Goal: Transaction & Acquisition: Subscribe to service/newsletter

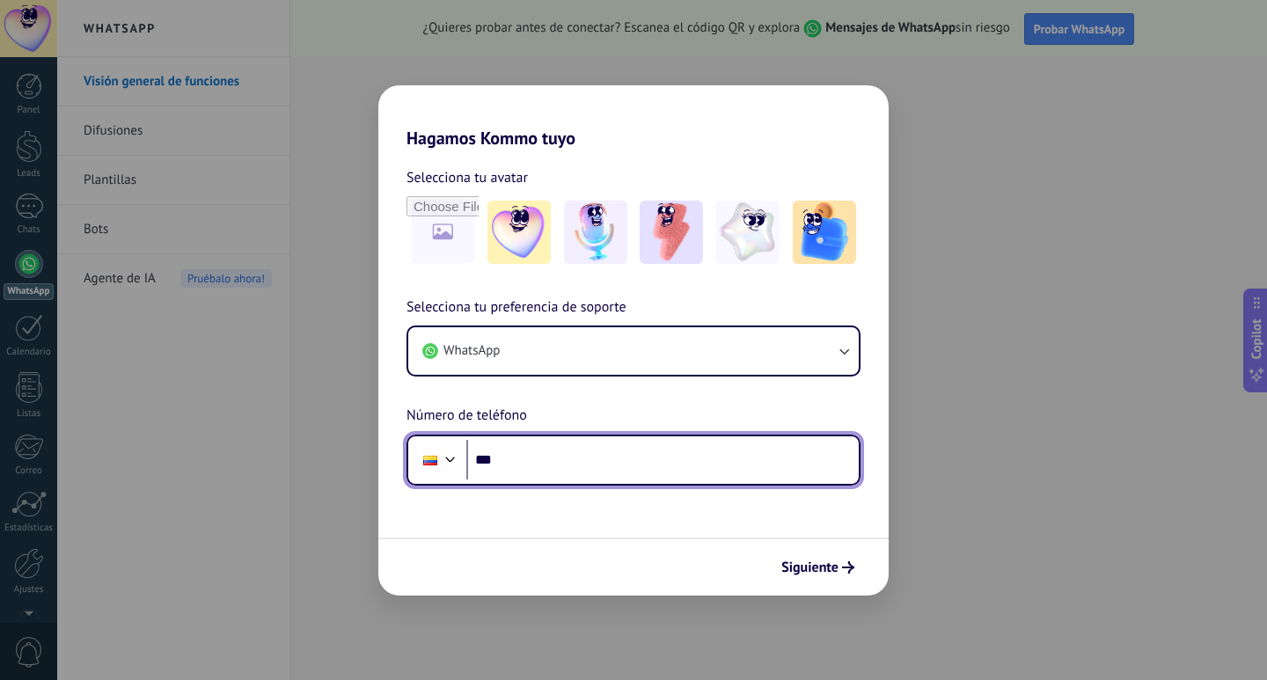
click at [571, 454] on input "***" at bounding box center [662, 460] width 392 height 40
type input "**********"
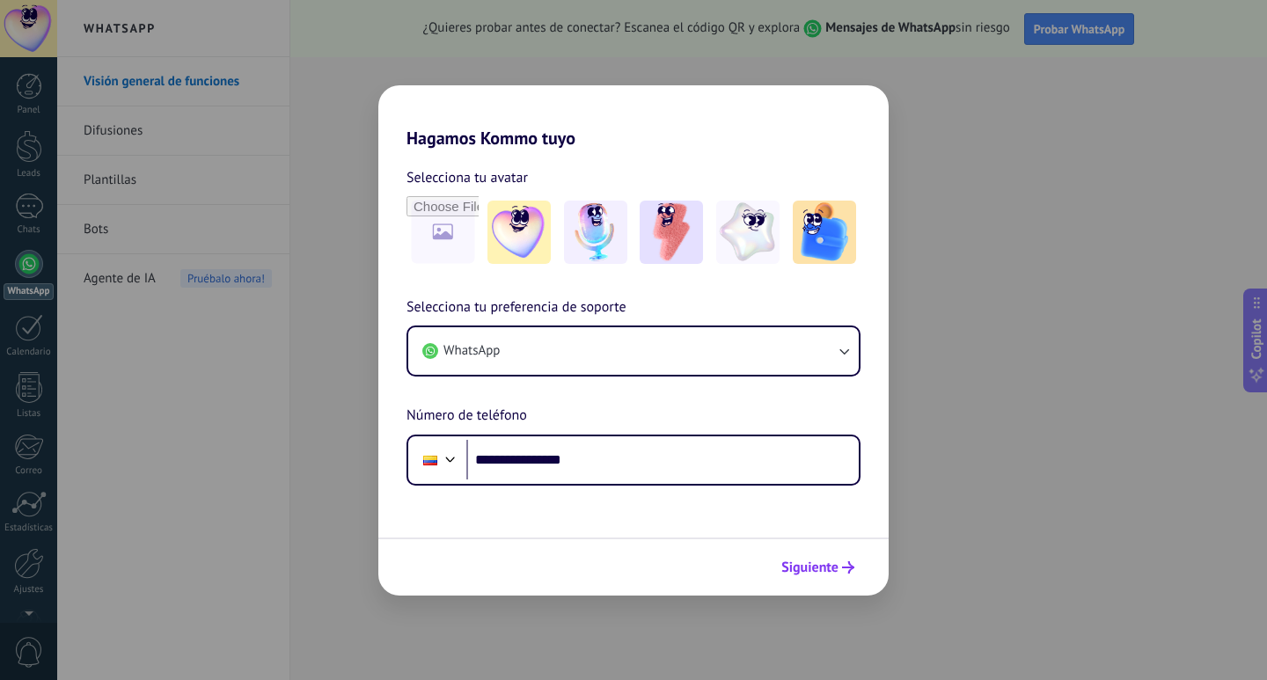
click at [816, 574] on span "Siguiente" at bounding box center [809, 567] width 57 height 12
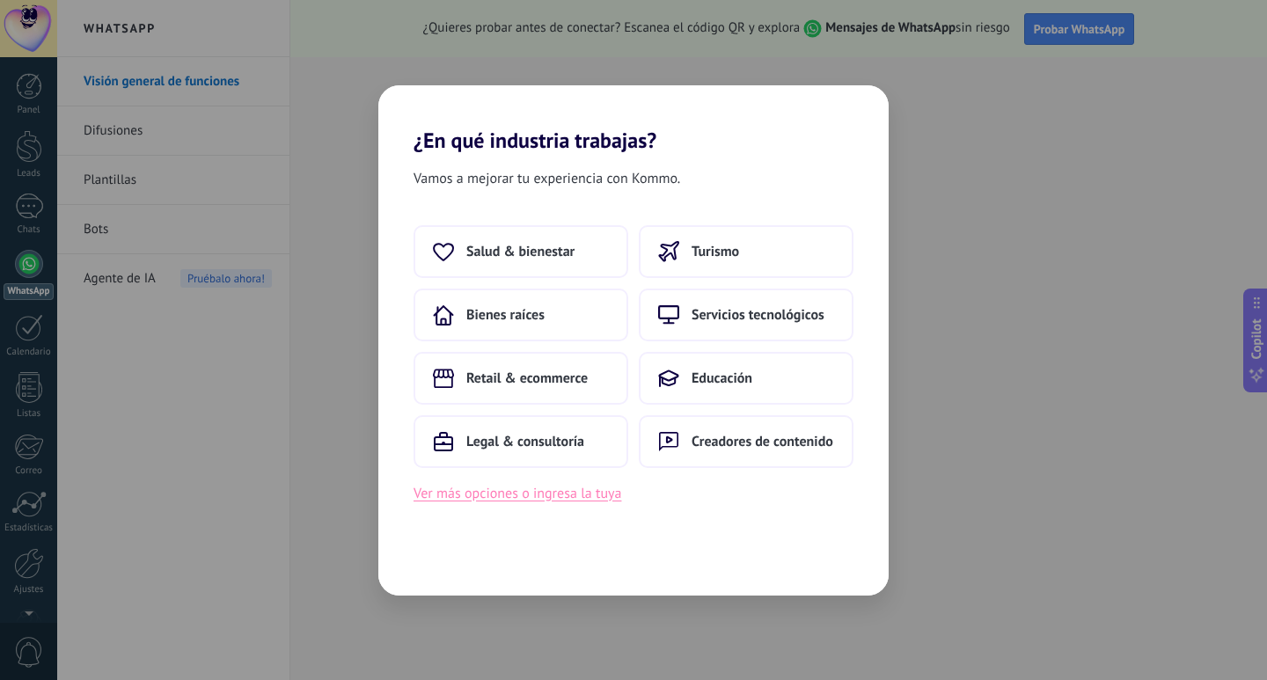
click at [556, 491] on button "Ver más opciones o ingresa la tuya" at bounding box center [517, 493] width 208 height 23
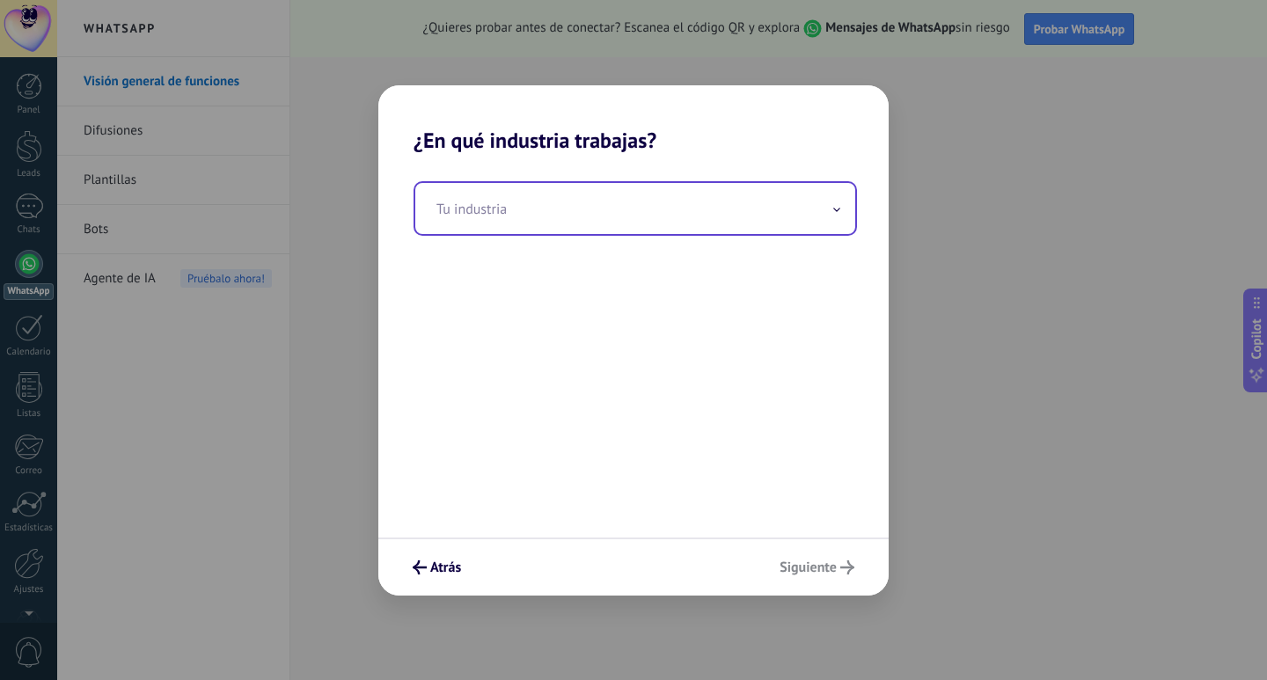
click at [496, 206] on input "text" at bounding box center [635, 208] width 440 height 51
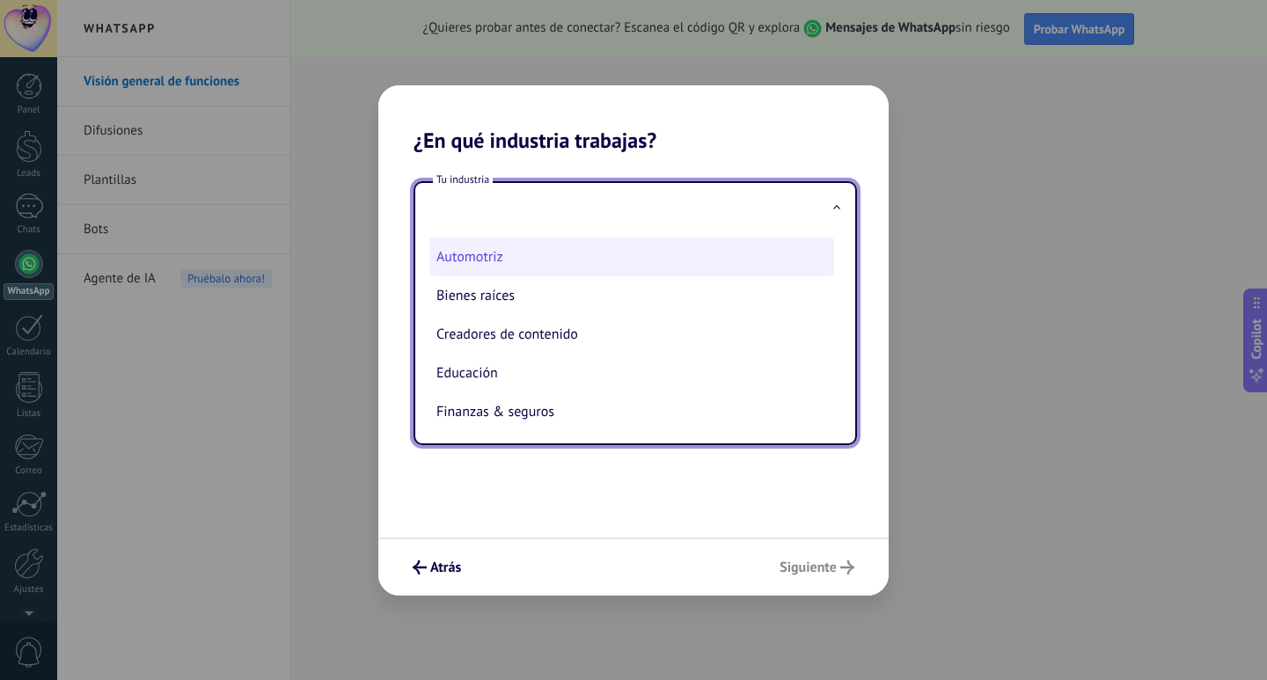
click at [500, 240] on li "Automotriz" at bounding box center [631, 256] width 405 height 39
type input "**********"
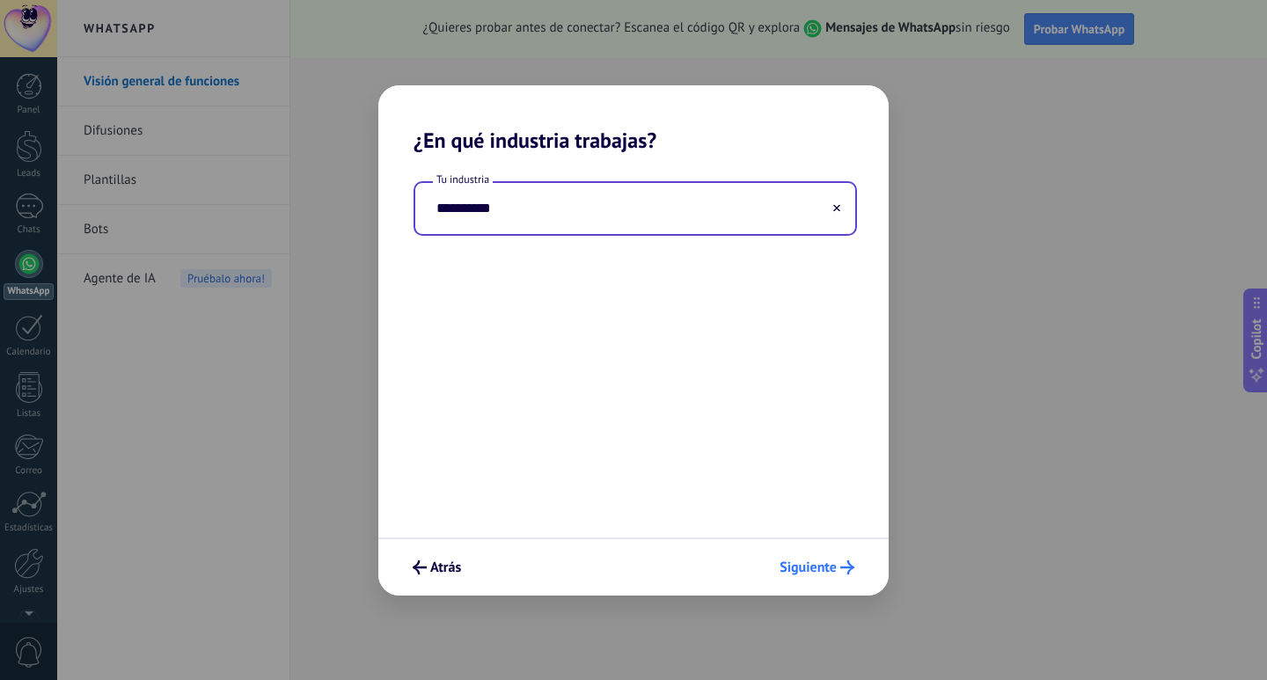
click at [805, 566] on span "Siguiente" at bounding box center [807, 567] width 57 height 12
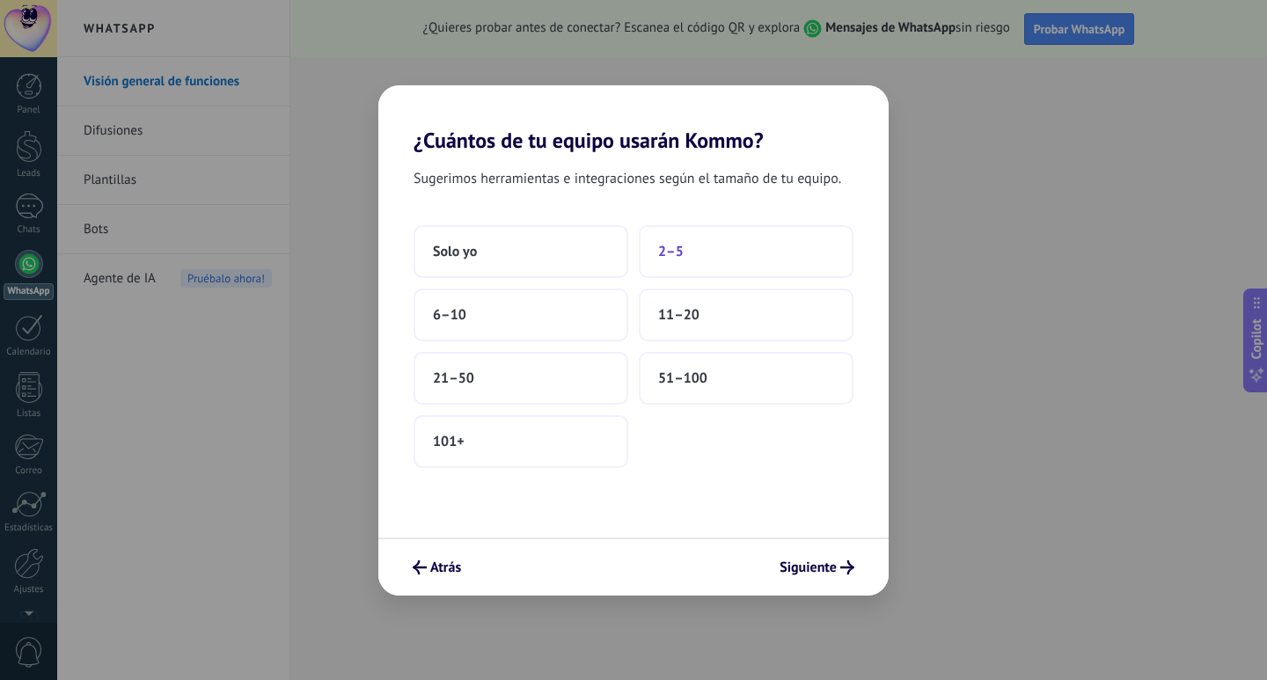
click at [780, 267] on button "2–5" at bounding box center [746, 251] width 215 height 53
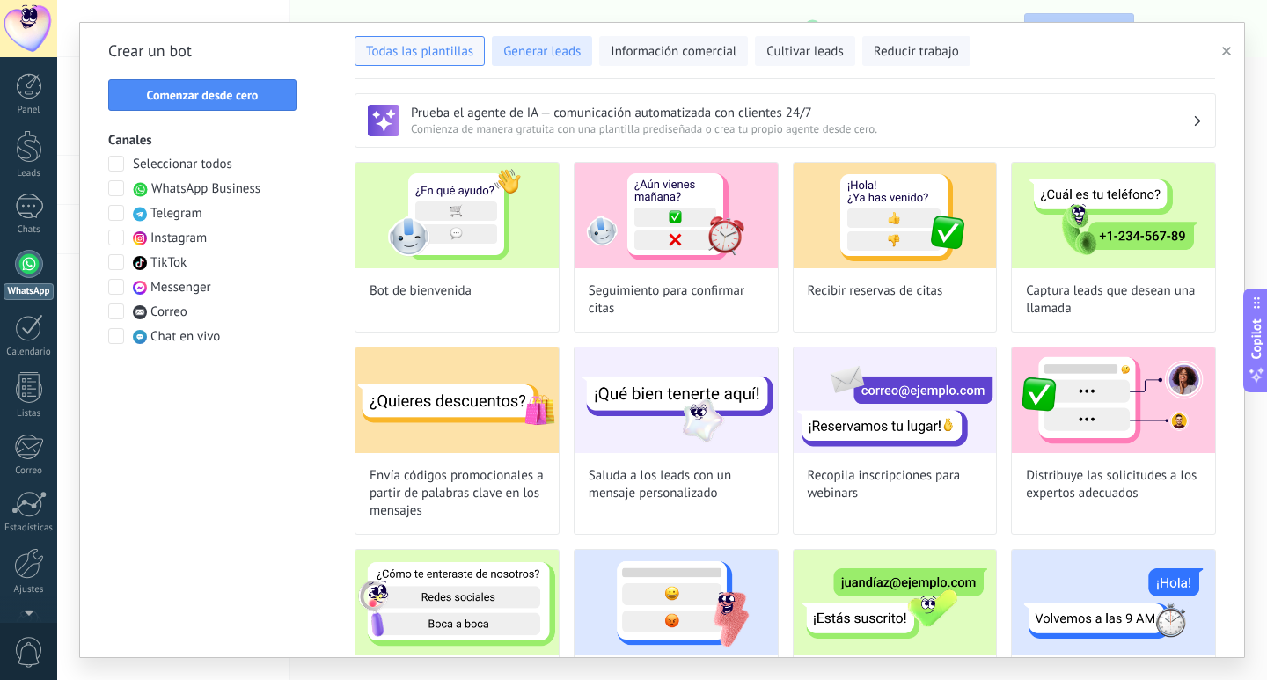
click at [567, 60] on span "Generar leads" at bounding box center [541, 52] width 77 height 18
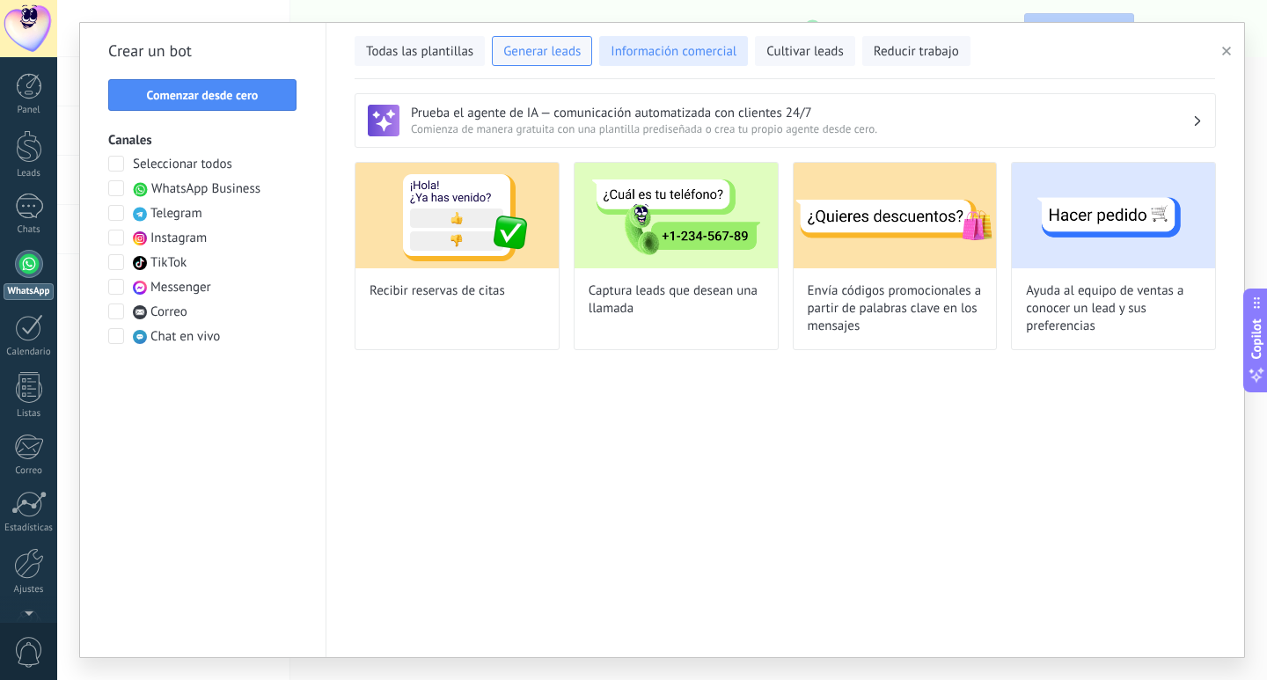
click at [640, 44] on span "Información comercial" at bounding box center [673, 52] width 126 height 18
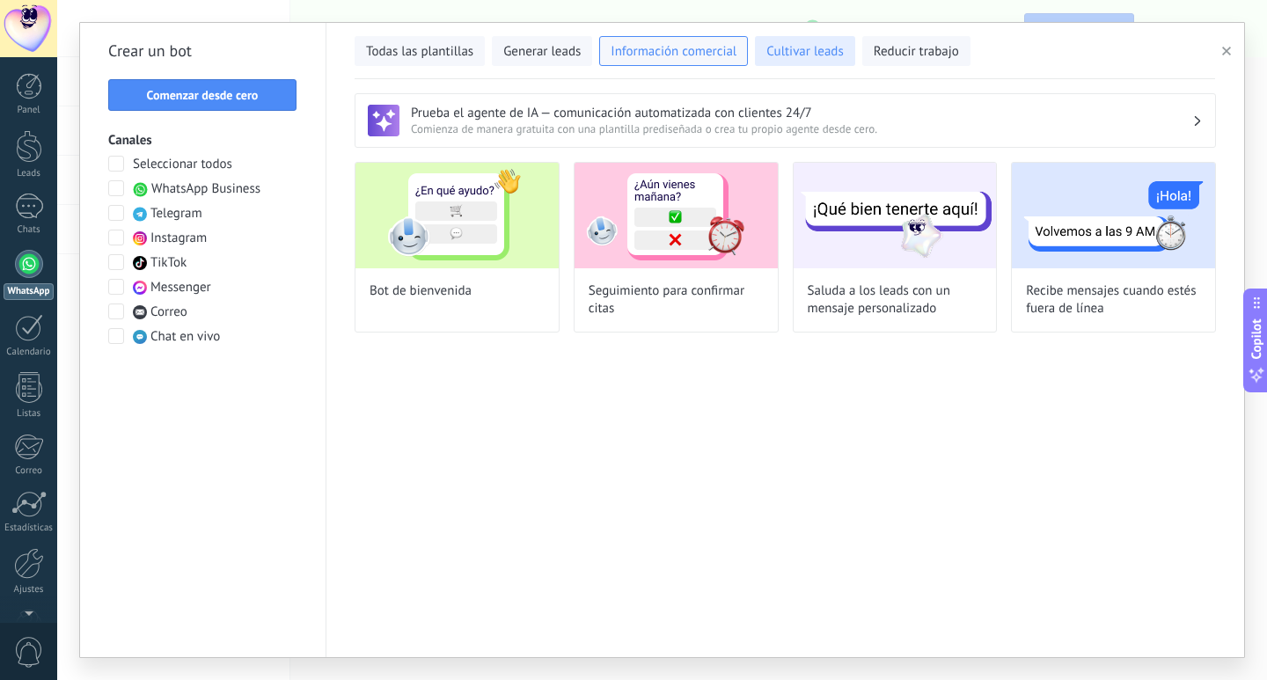
click at [794, 63] on button "Cultivar leads" at bounding box center [804, 51] width 99 height 30
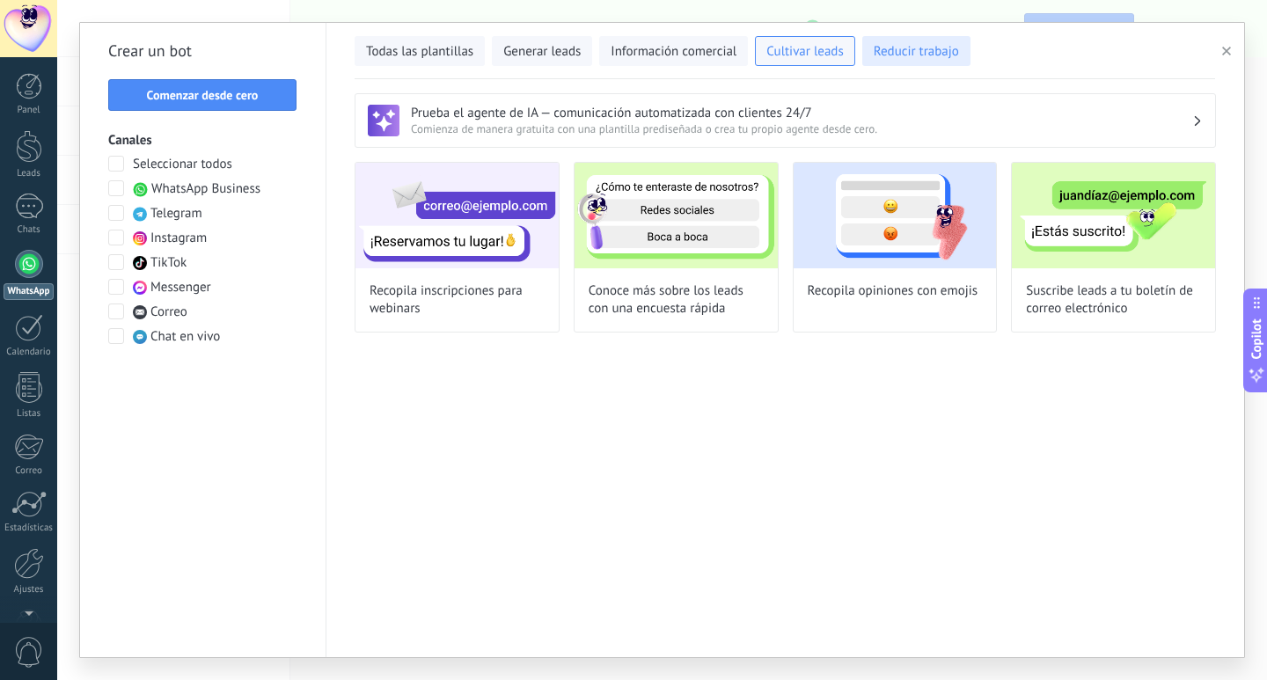
click at [878, 57] on span "Reducir trabajo" at bounding box center [915, 52] width 85 height 18
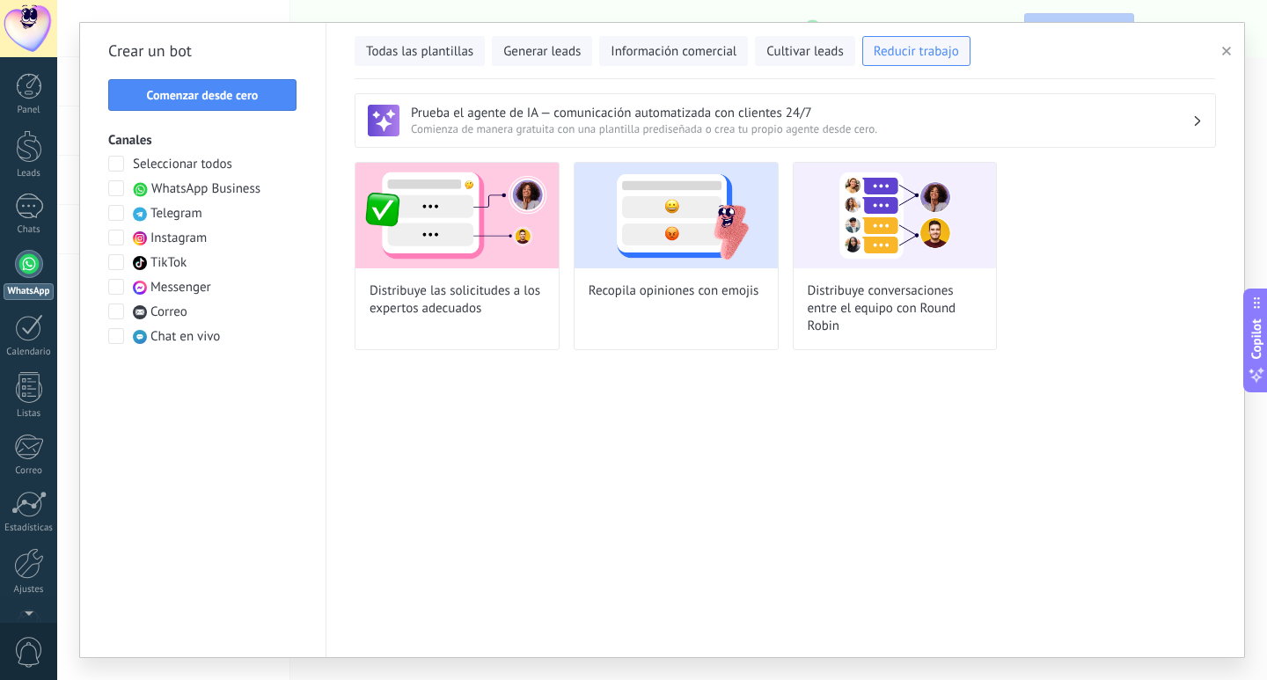
click at [237, 346] on div "Crear un bot Comenzar desde cero Canales Seleccionar todos WhatsApp Business Te…" at bounding box center [203, 340] width 246 height 634
click at [200, 334] on span "Chat en vivo" at bounding box center [184, 337] width 69 height 18
click at [122, 339] on span at bounding box center [116, 336] width 16 height 16
click at [420, 39] on button "Todas las plantillas" at bounding box center [419, 51] width 130 height 30
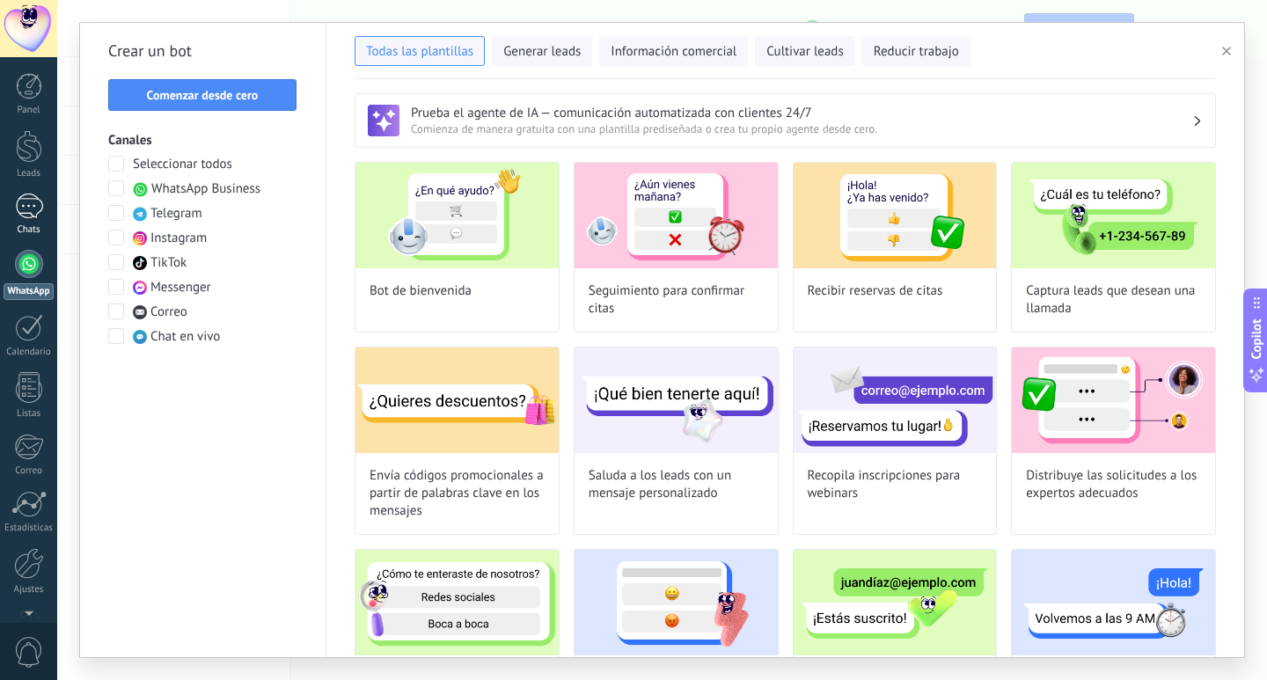
click at [12, 213] on link "Chats" at bounding box center [28, 215] width 57 height 42
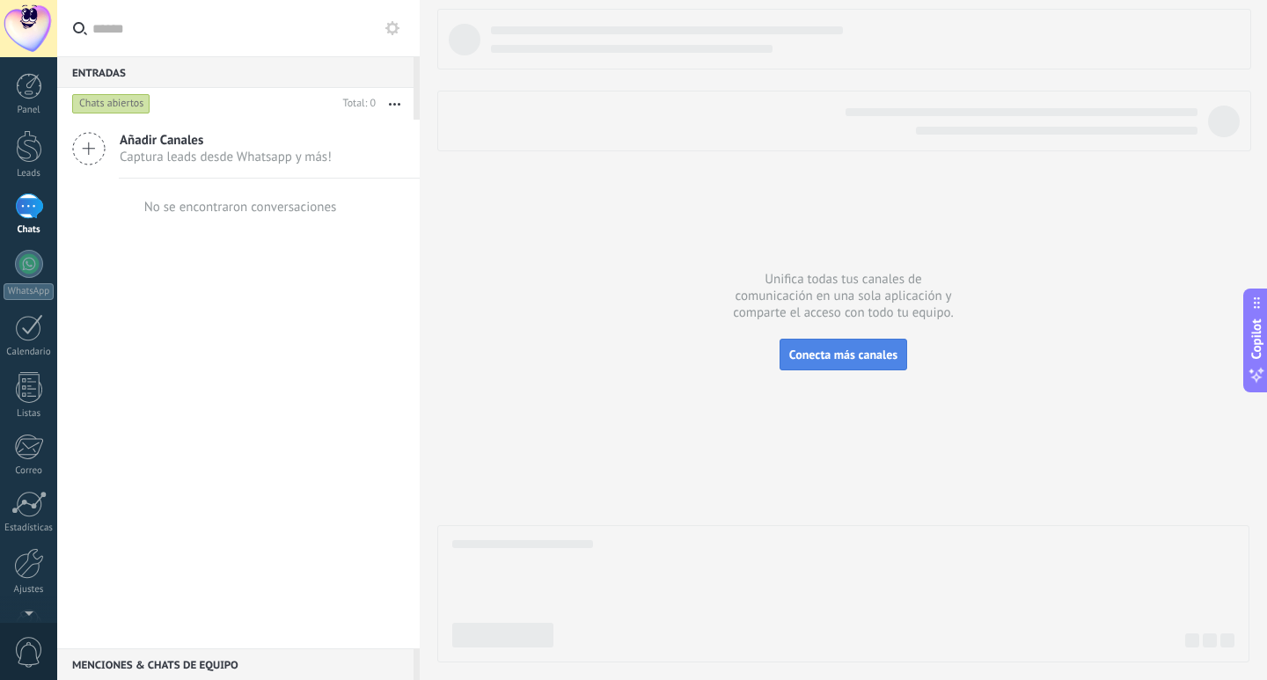
click at [830, 355] on span "Conecta más canales" at bounding box center [843, 355] width 108 height 16
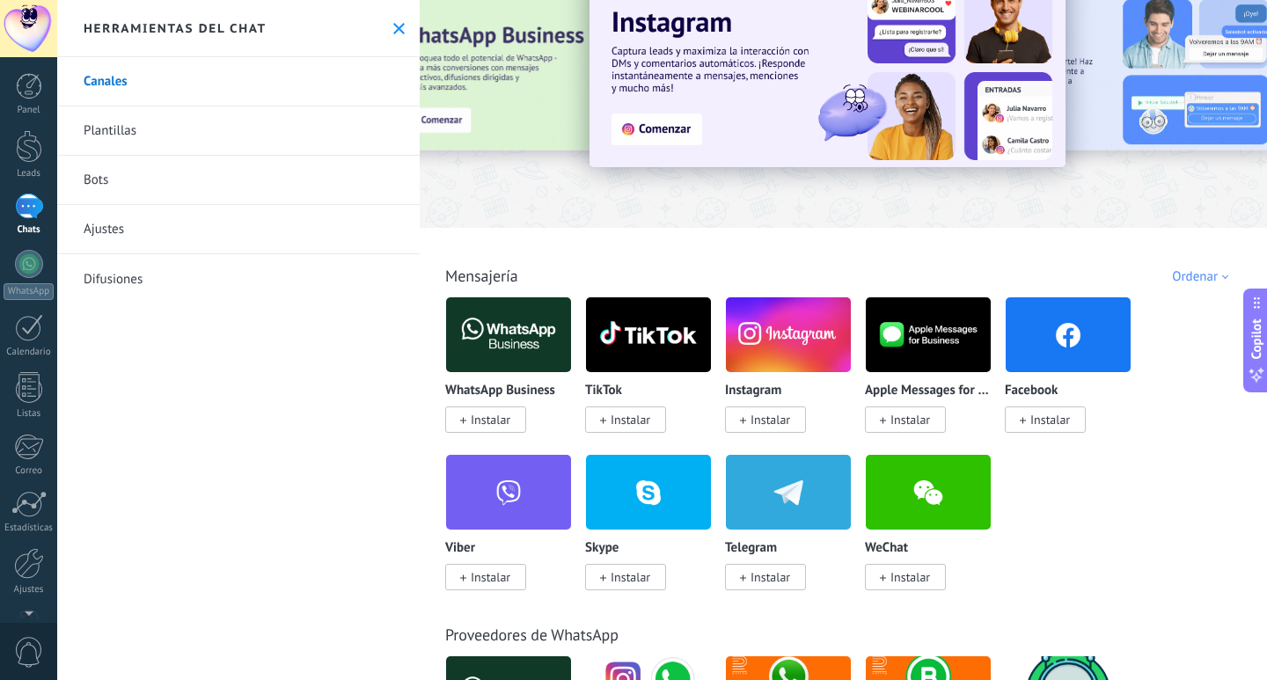
scroll to position [88, 0]
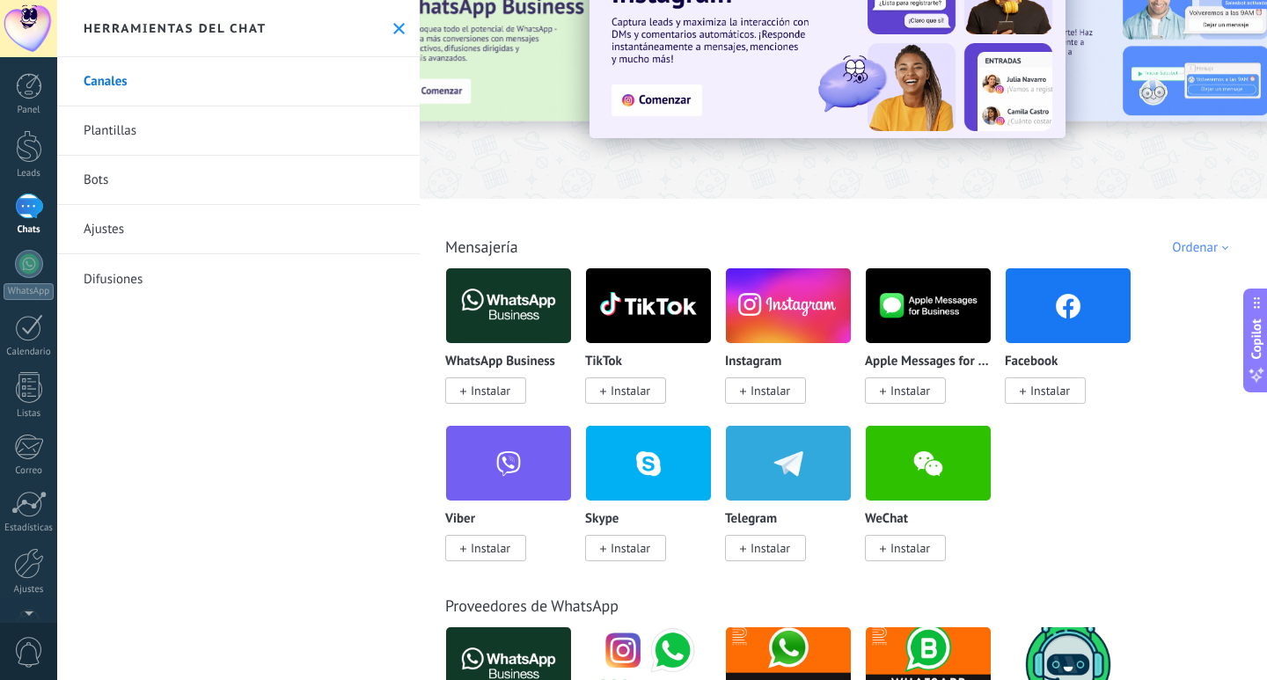
click at [496, 393] on span "Instalar" at bounding box center [491, 391] width 40 height 16
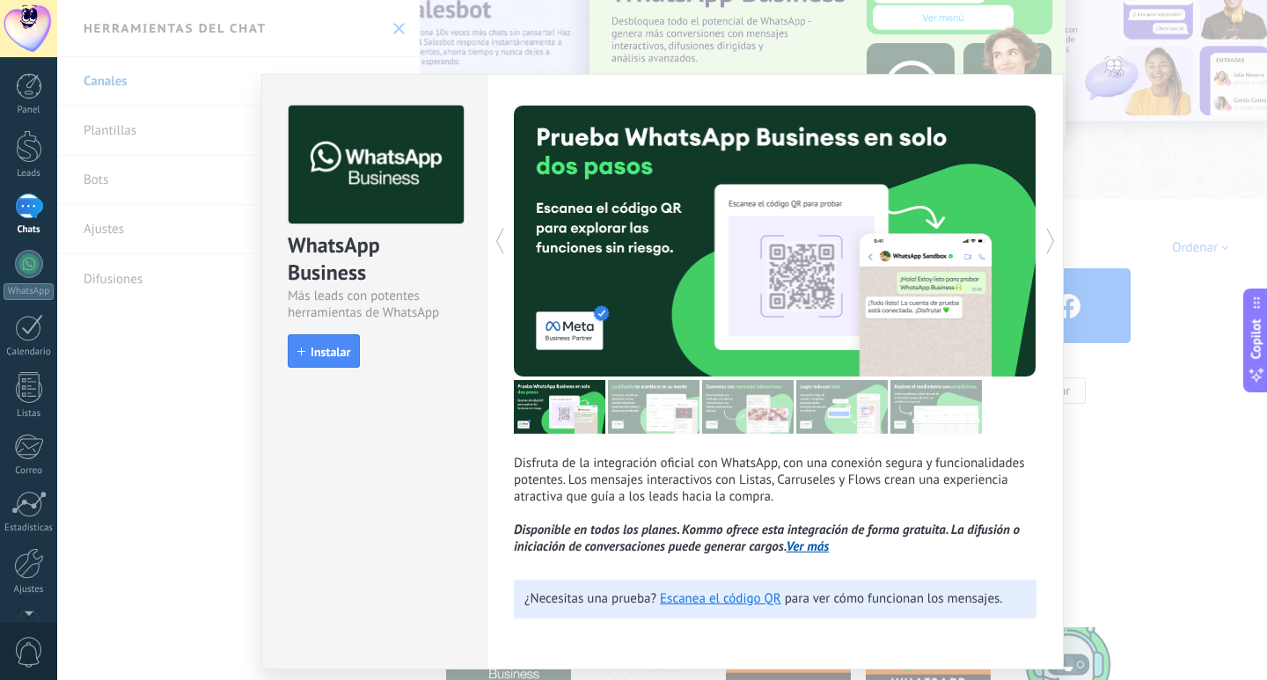
click at [811, 545] on link "Ver más" at bounding box center [807, 546] width 43 height 17
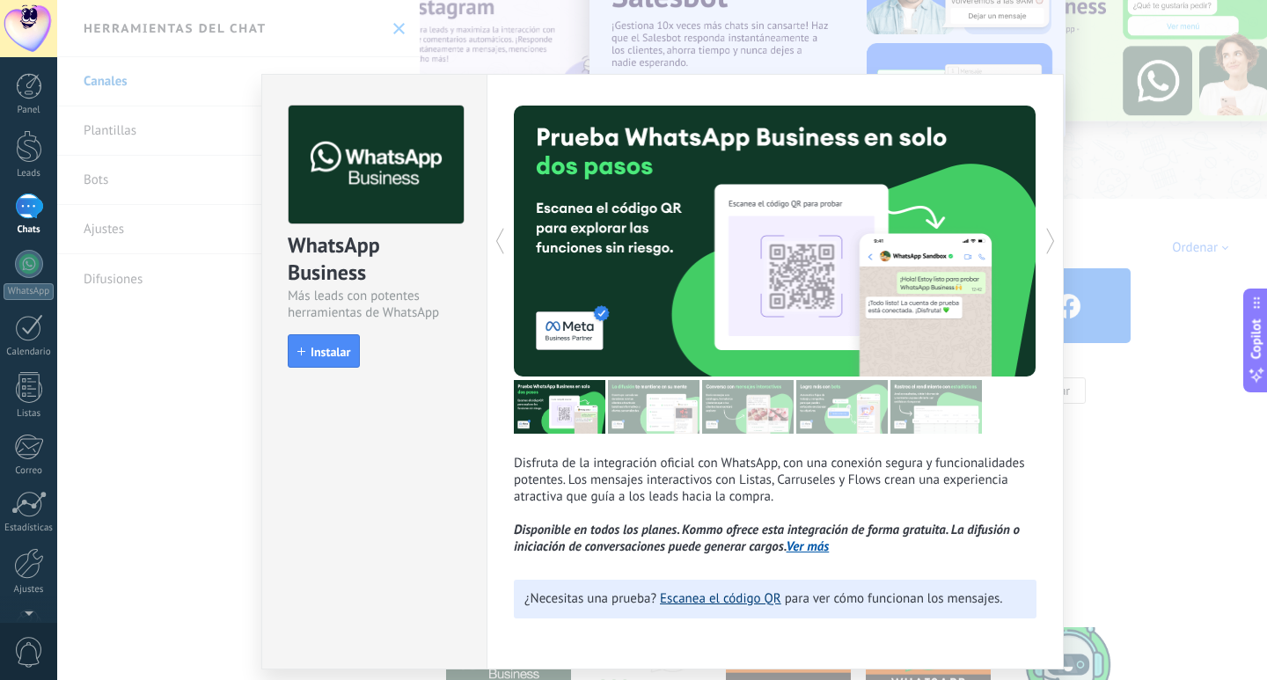
click at [718, 606] on link "Escanea el código QR" at bounding box center [720, 598] width 121 height 17
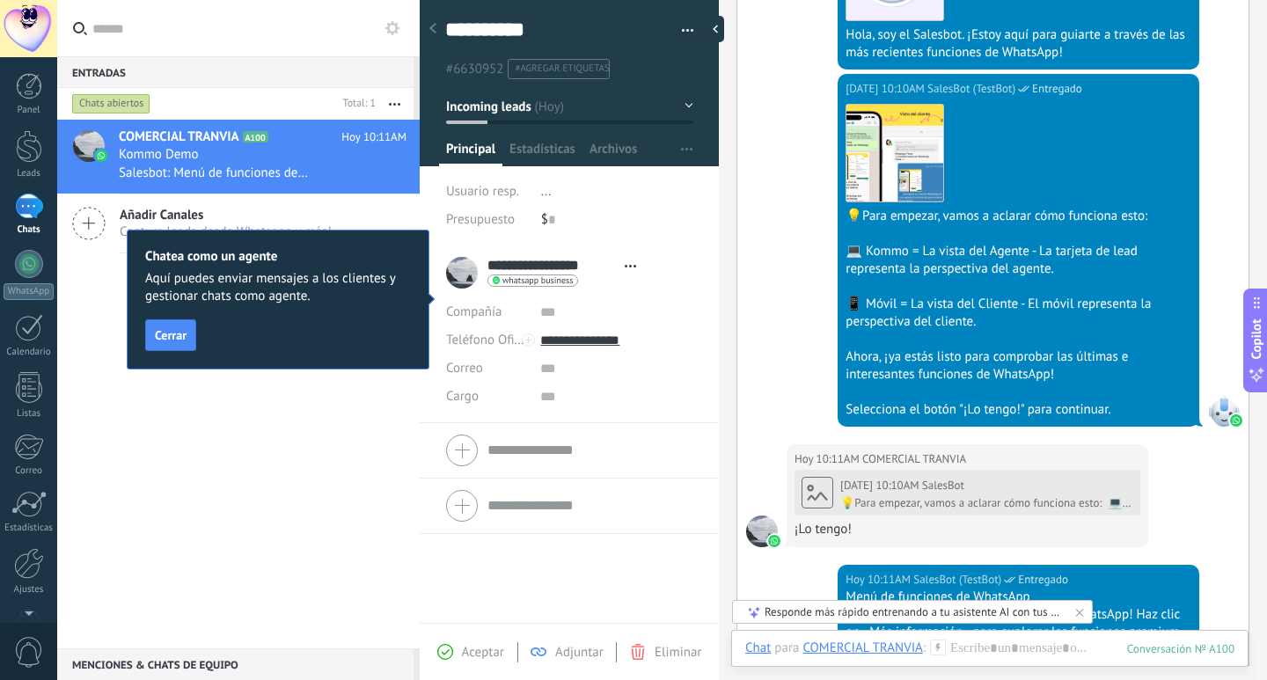
scroll to position [528, 0]
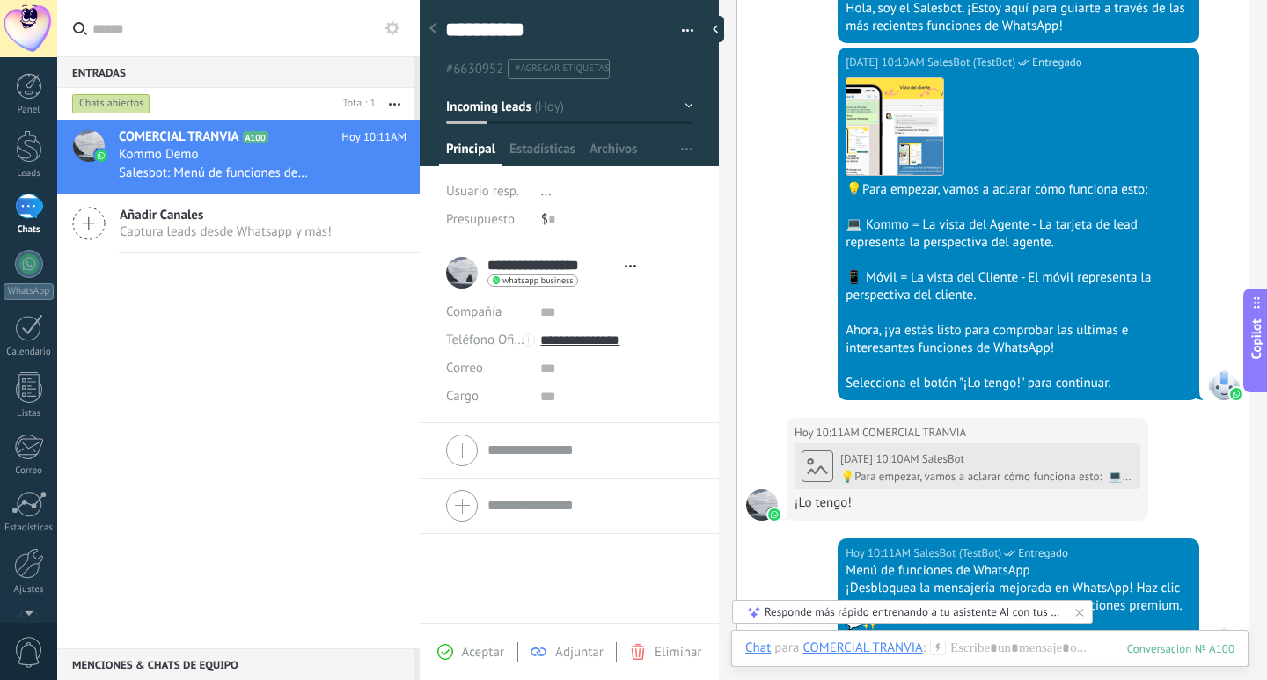
click at [582, 246] on li "**********" at bounding box center [569, 334] width 299 height 178
click at [559, 272] on input "**********" at bounding box center [551, 266] width 128 height 18
click at [522, 142] on span "Estadísticas" at bounding box center [542, 154] width 66 height 26
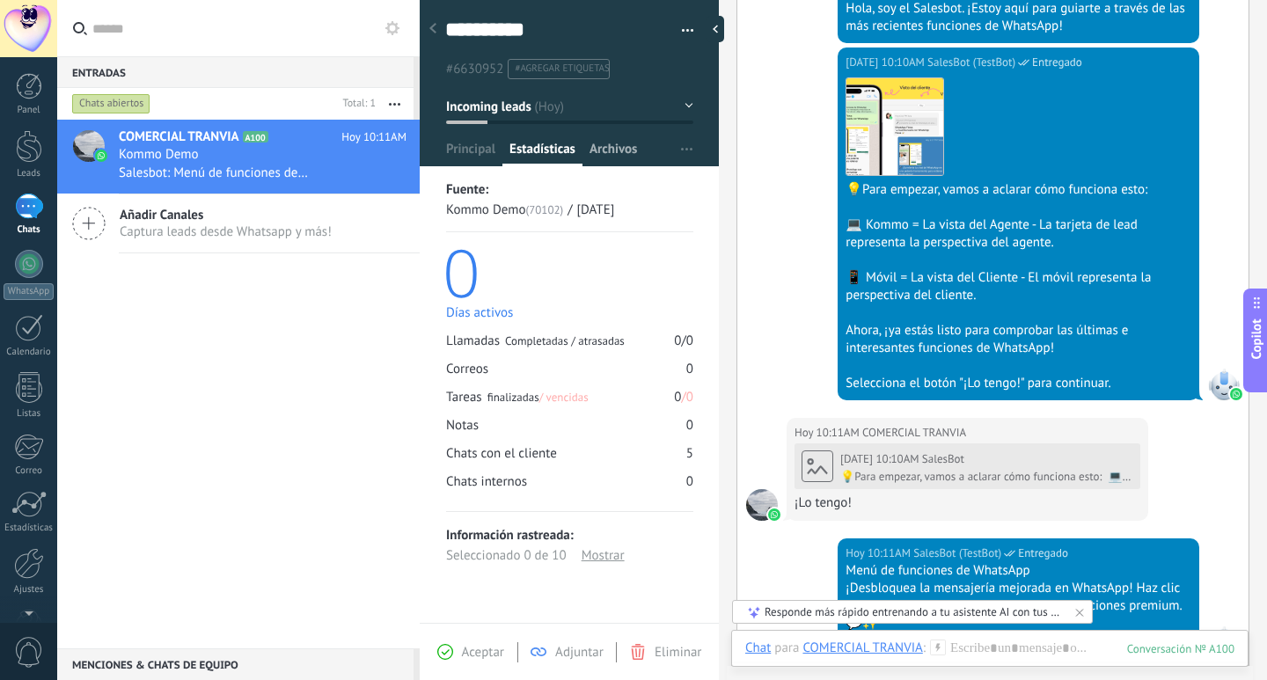
click at [601, 143] on span "Archivos" at bounding box center [612, 154] width 47 height 26
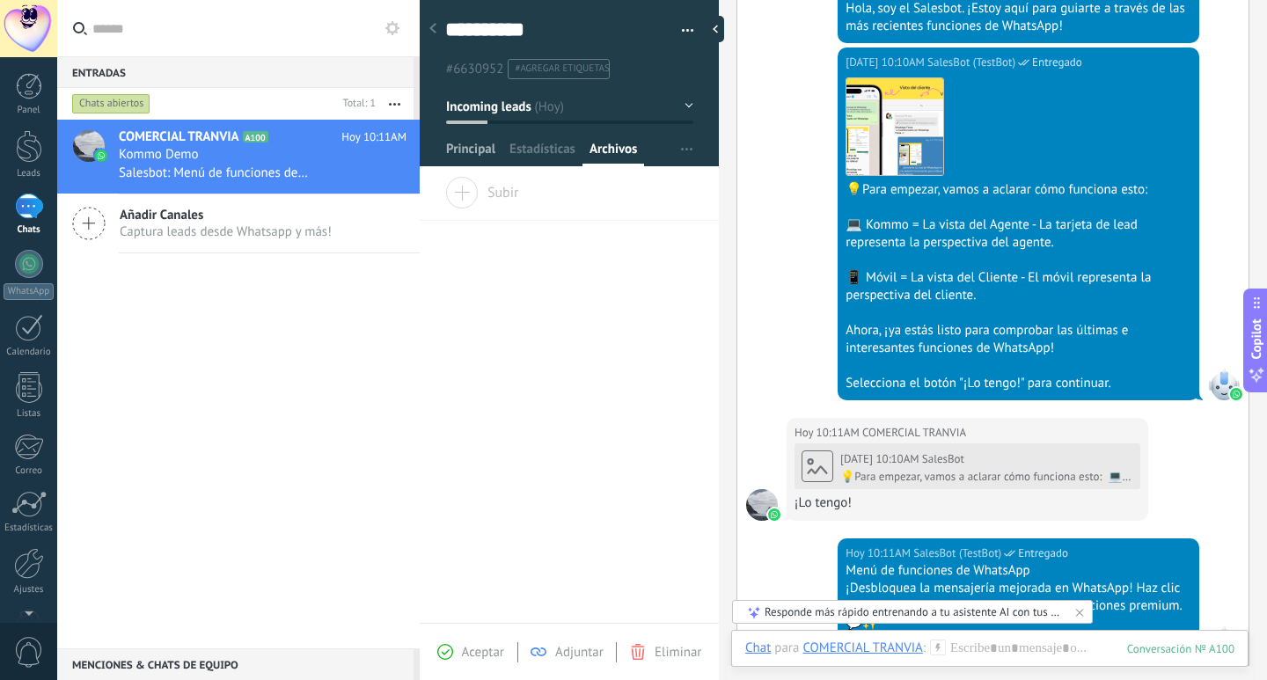
click at [483, 159] on span "Principal" at bounding box center [470, 154] width 49 height 26
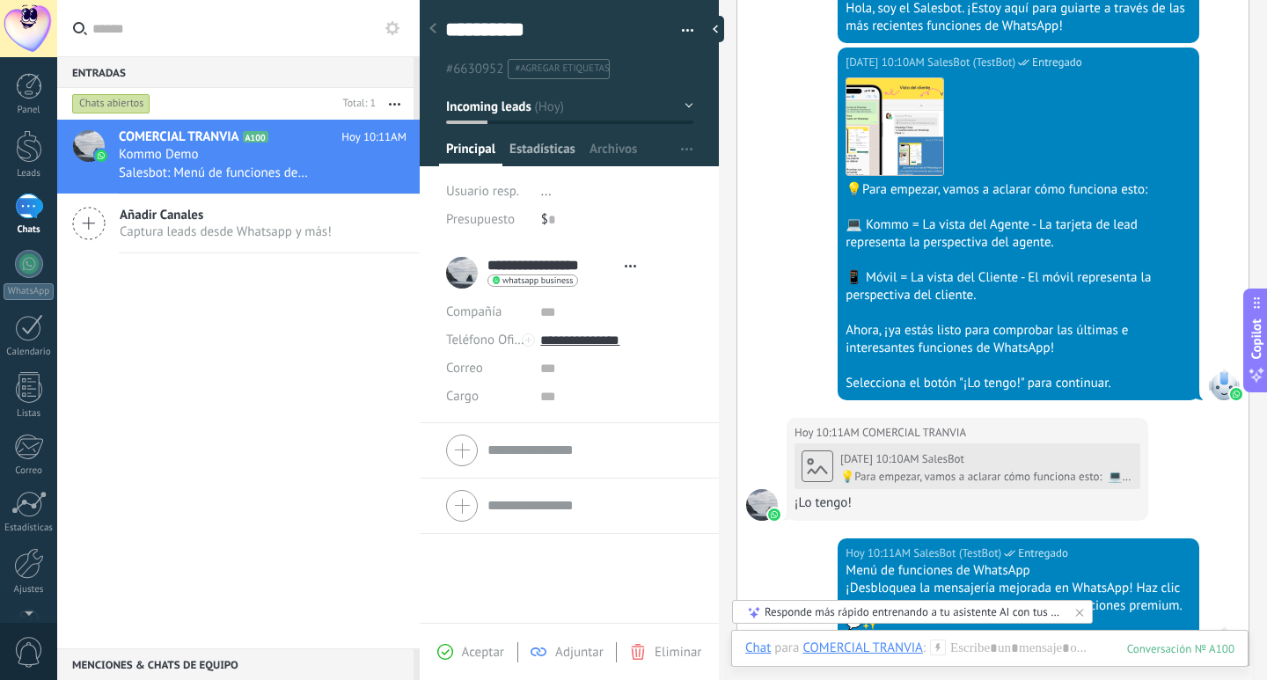
click at [519, 150] on span "Estadísticas" at bounding box center [542, 154] width 66 height 26
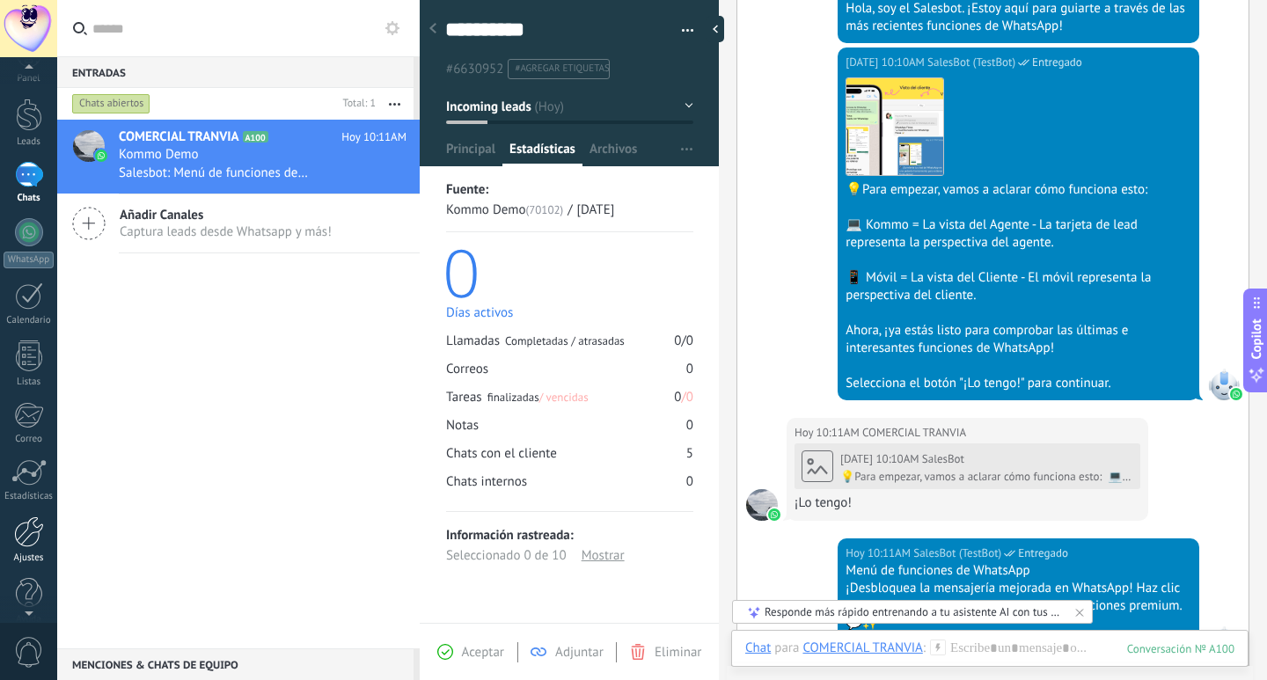
click at [41, 542] on div at bounding box center [29, 531] width 30 height 31
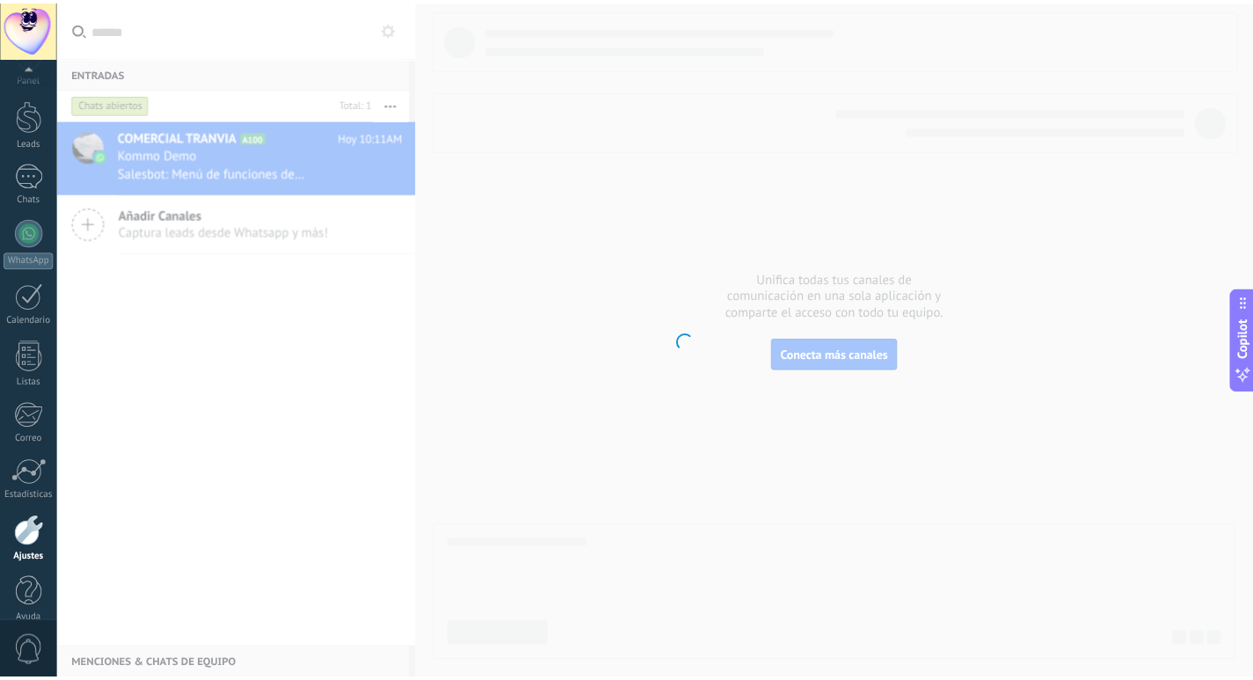
scroll to position [52, 0]
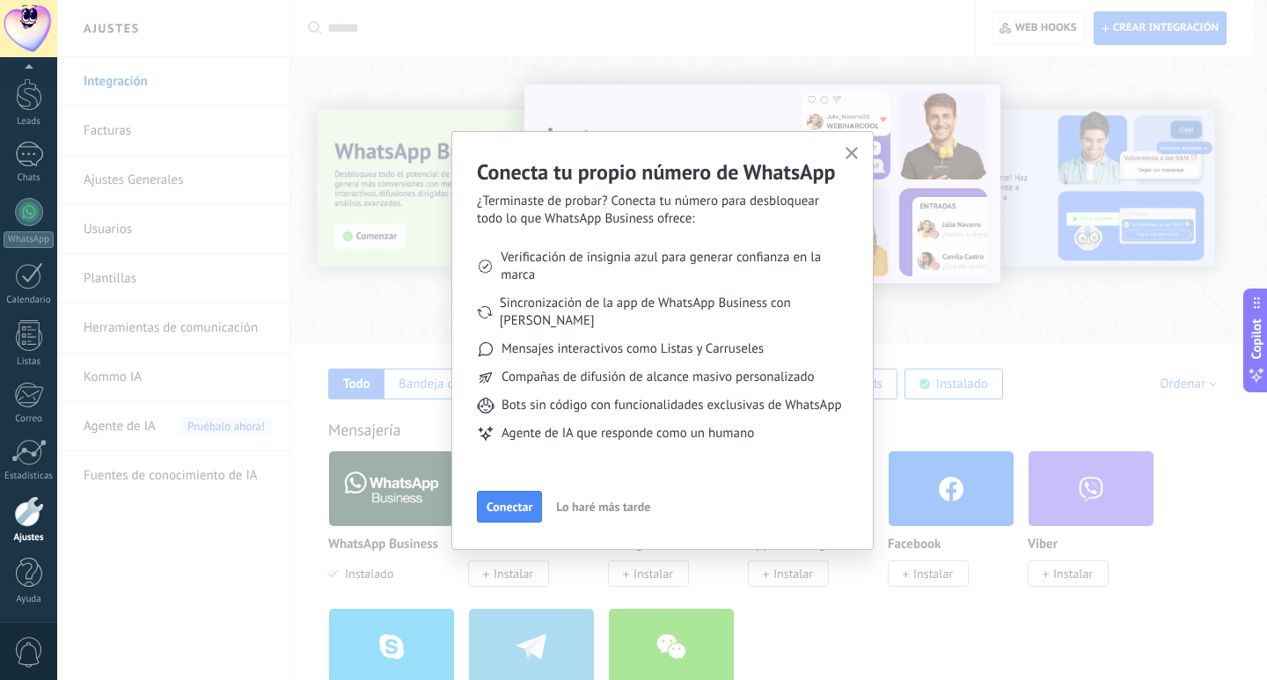
click at [857, 163] on button "button" at bounding box center [852, 154] width 22 height 24
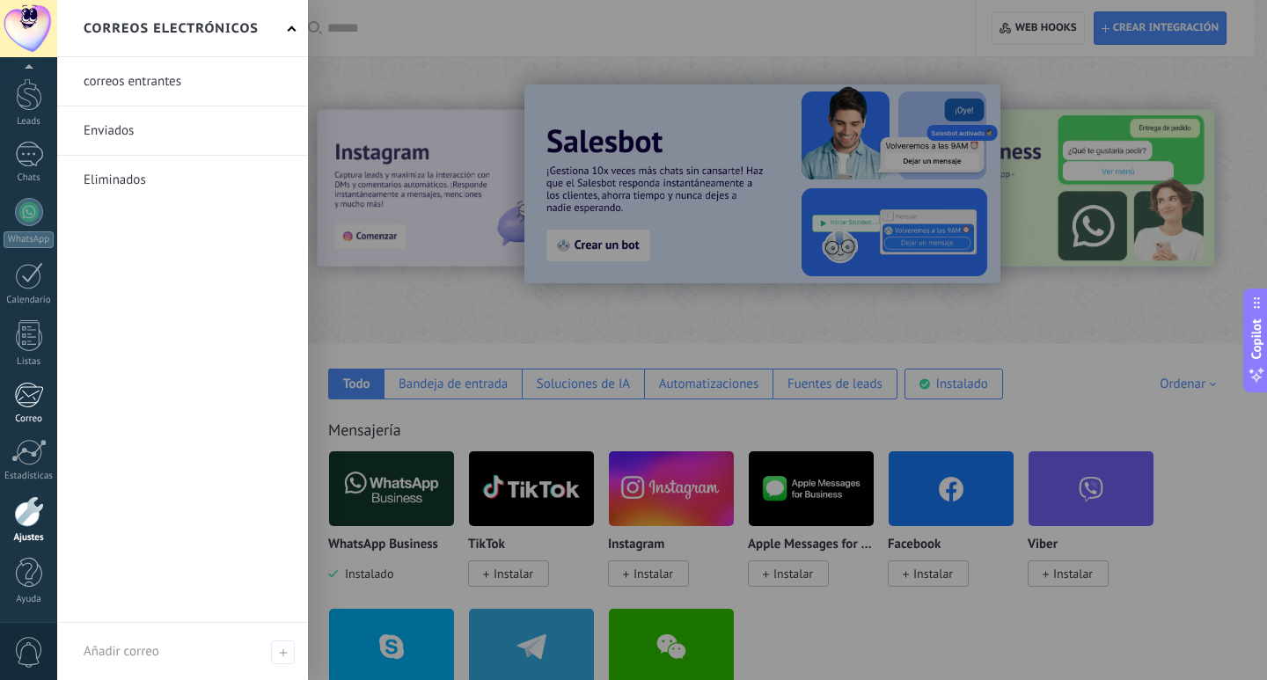
click at [33, 402] on div at bounding box center [28, 395] width 29 height 26
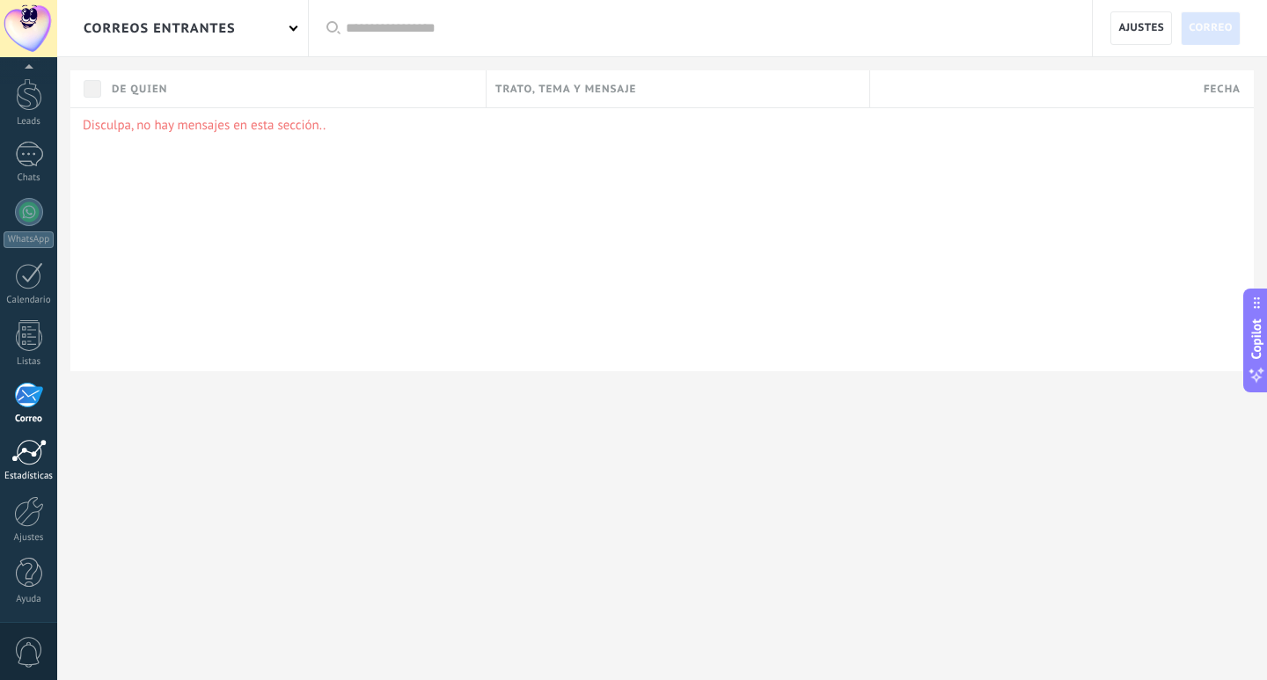
click at [25, 463] on div at bounding box center [28, 452] width 35 height 26
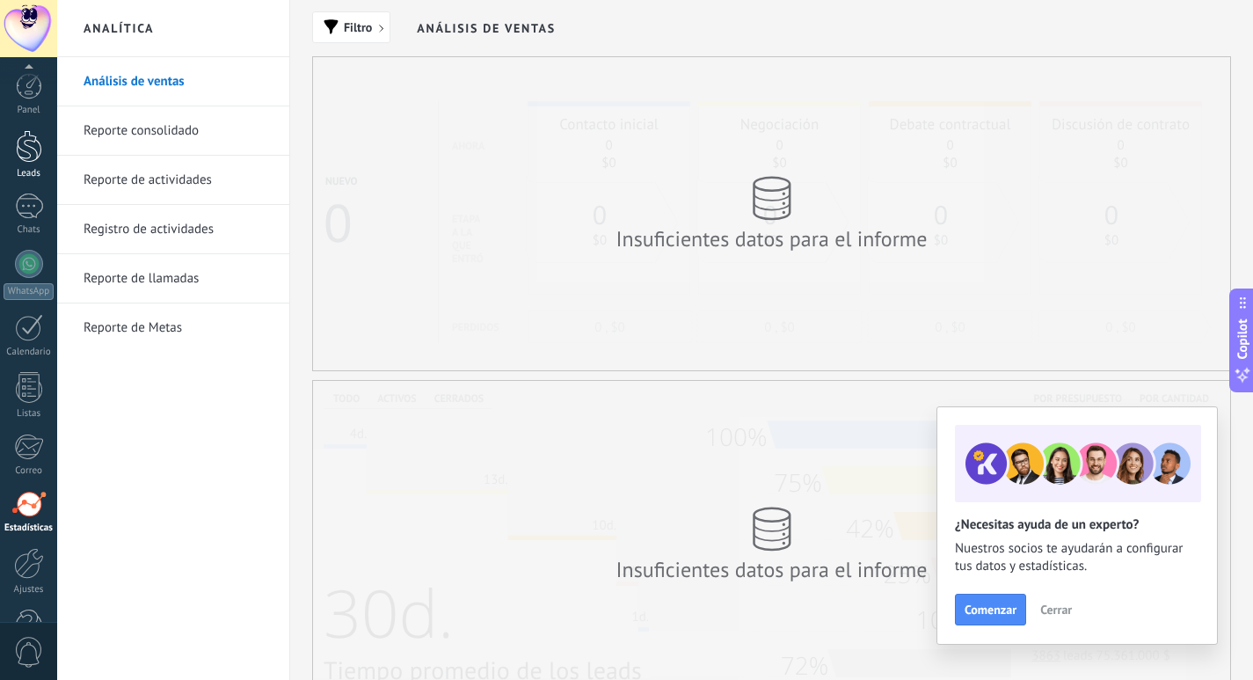
scroll to position [52, 0]
click at [20, 123] on div "Leads" at bounding box center [29, 121] width 51 height 11
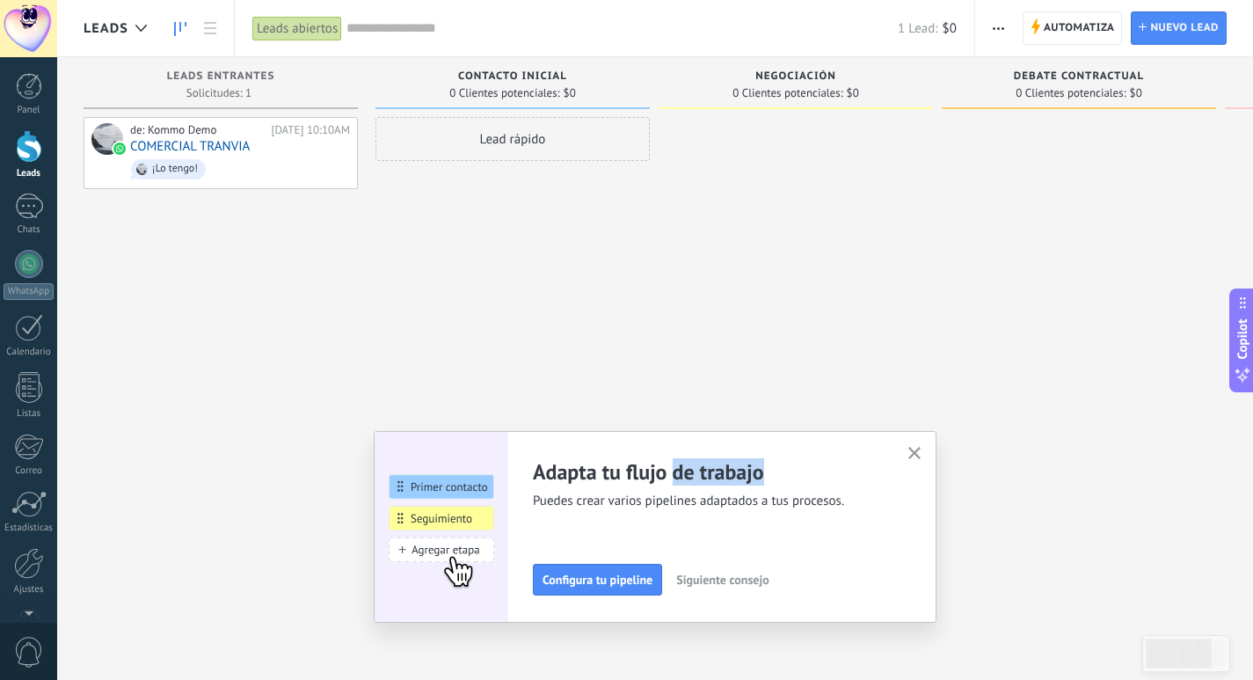
drag, startPoint x: 689, startPoint y: 462, endPoint x: 851, endPoint y: 467, distance: 162.8
click at [851, 467] on h2 "Adapta tu flujo de trabajo" at bounding box center [710, 471] width 354 height 27
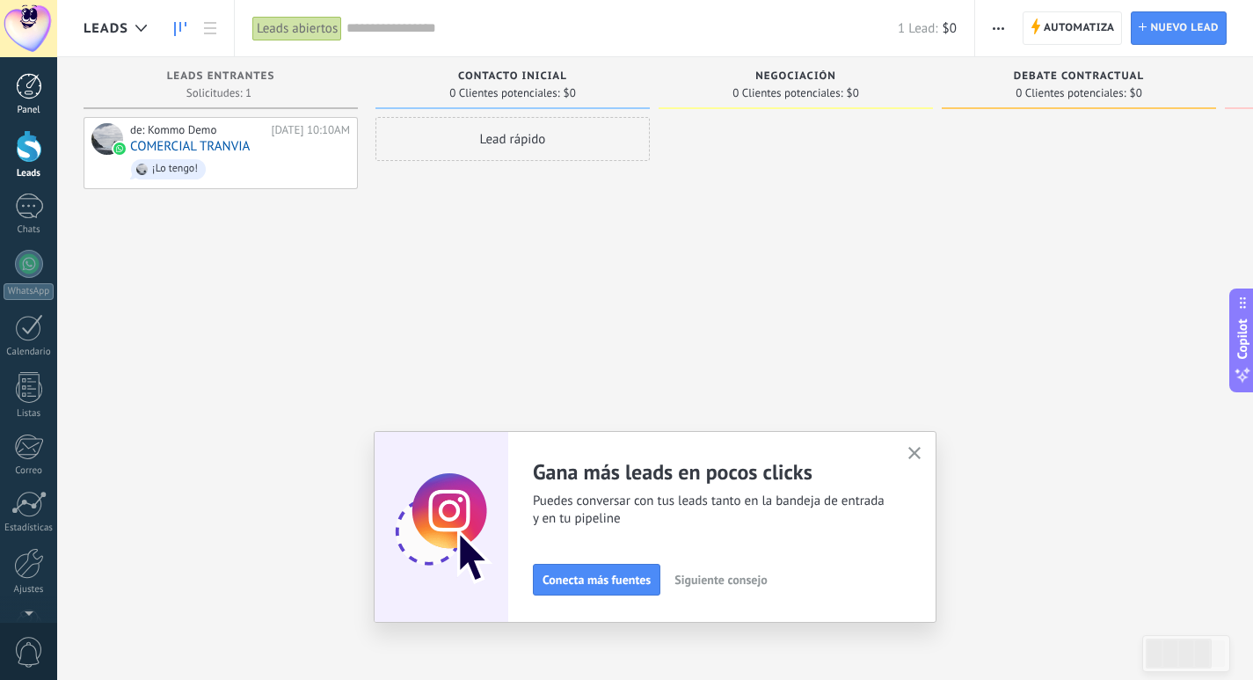
click at [19, 107] on div "Panel" at bounding box center [29, 110] width 51 height 11
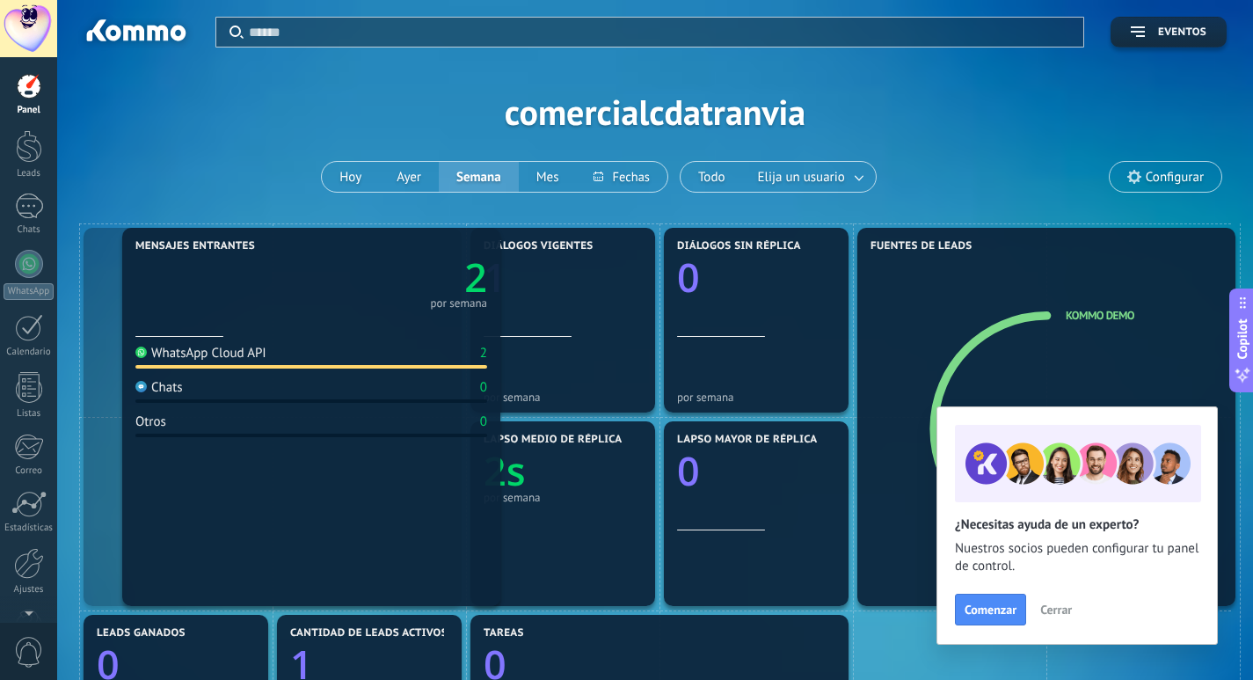
drag, startPoint x: 157, startPoint y: 347, endPoint x: 163, endPoint y: 338, distance: 10.3
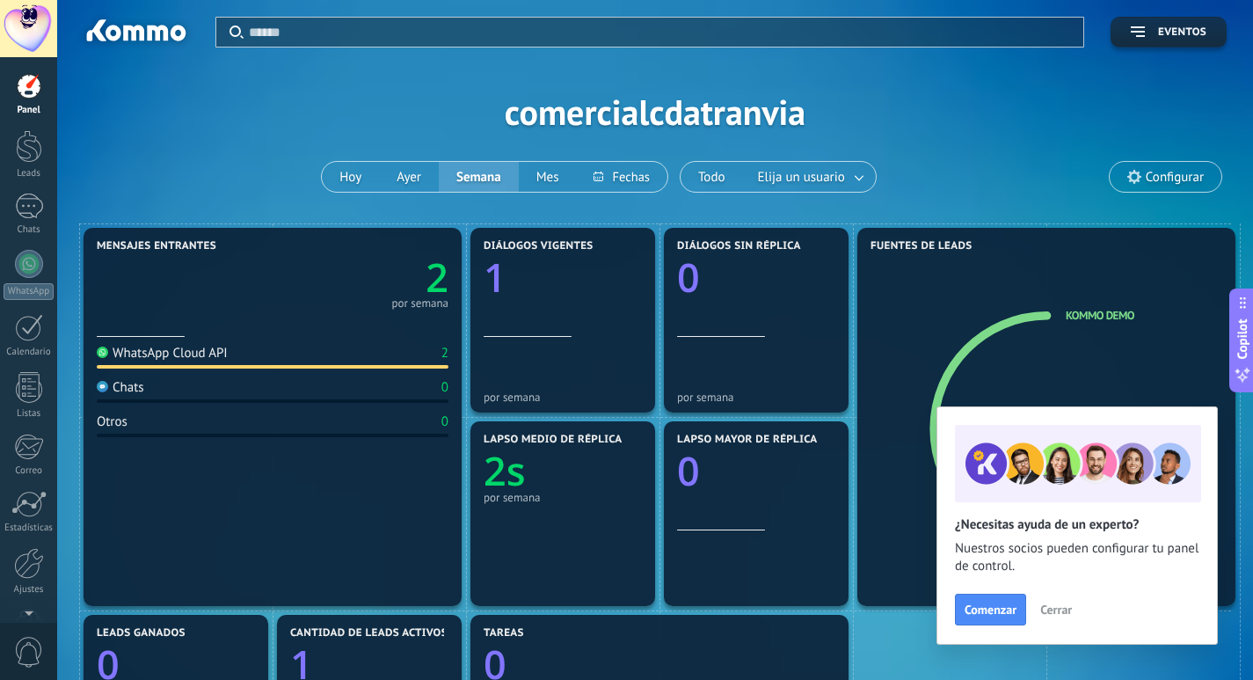
click at [161, 339] on div "WhatsApp Cloud API 2 Chats 0 Otros 0" at bounding box center [273, 466] width 352 height 258
click at [171, 359] on div "WhatsApp Cloud API" at bounding box center [162, 353] width 131 height 17
click at [394, 355] on div "WhatsApp Cloud API 2" at bounding box center [273, 357] width 352 height 24
click at [1134, 165] on span "Configurar" at bounding box center [1166, 177] width 112 height 30
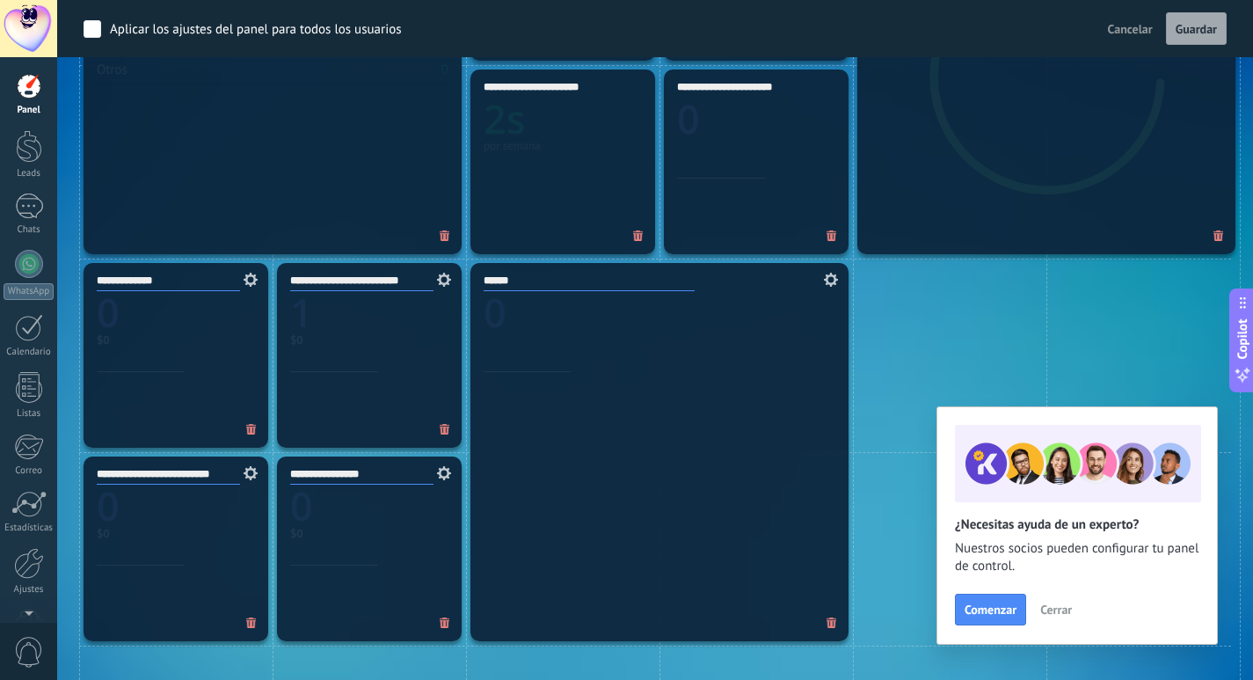
scroll to position [88, 0]
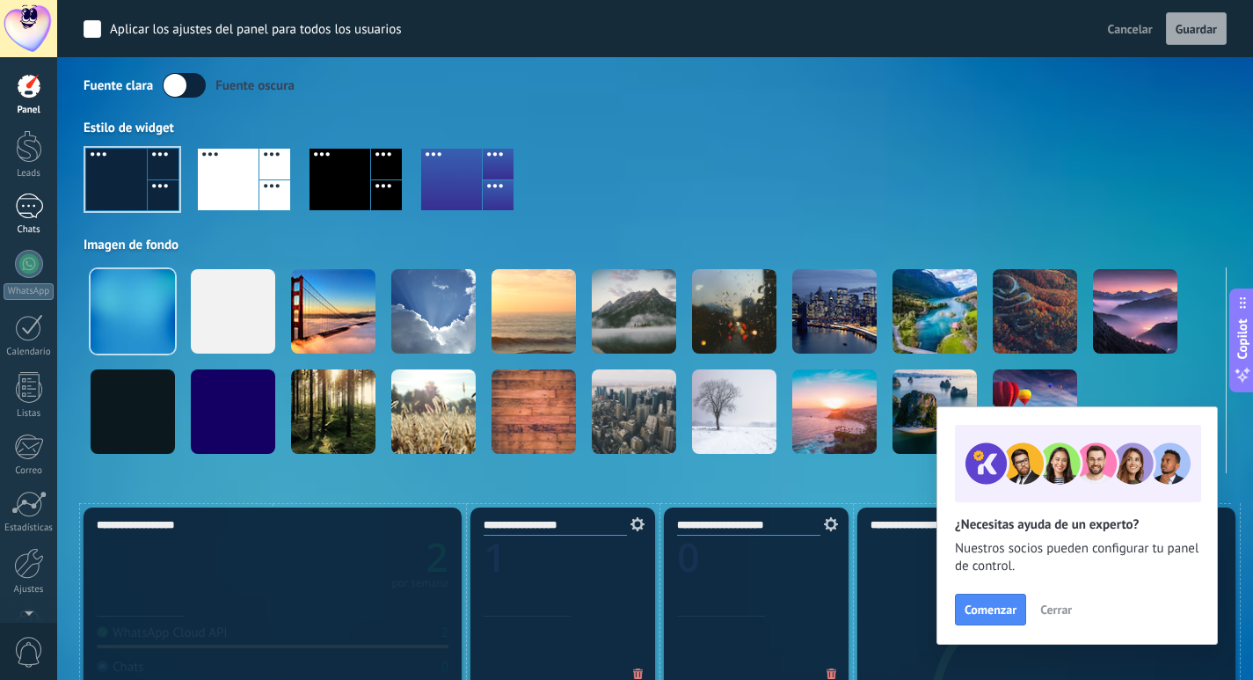
click at [32, 213] on div "1" at bounding box center [29, 207] width 28 height 26
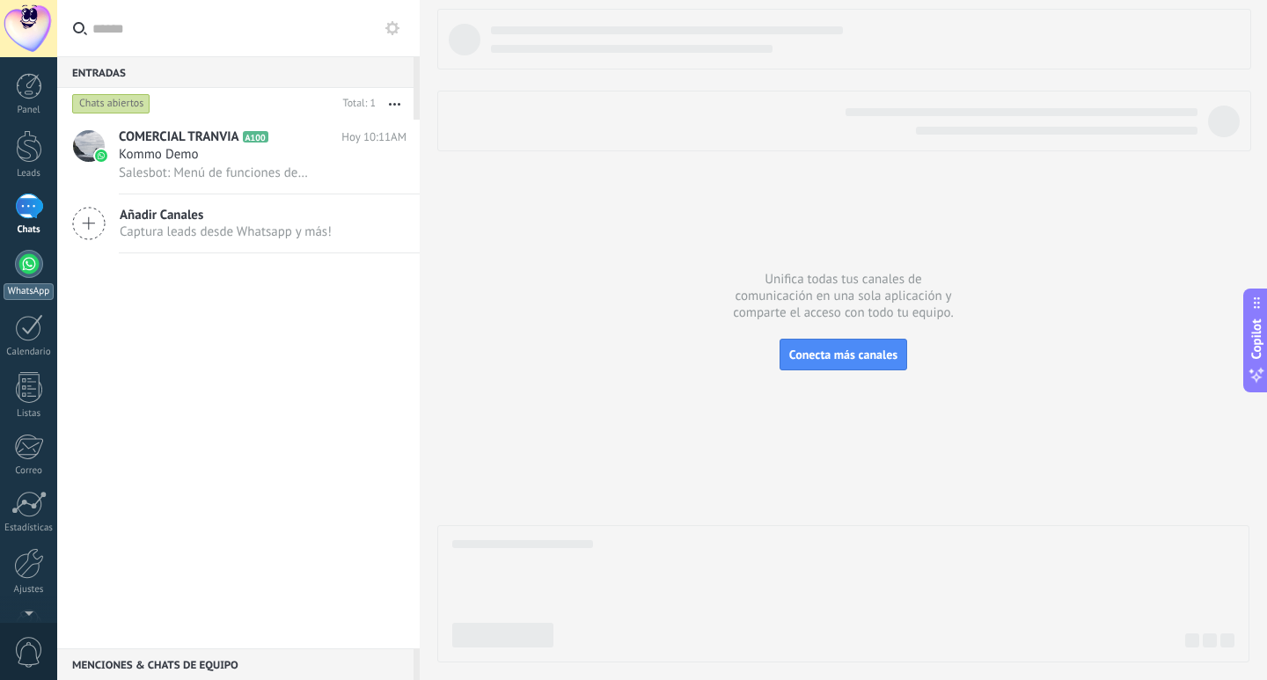
click at [28, 279] on link "WhatsApp" at bounding box center [28, 275] width 57 height 50
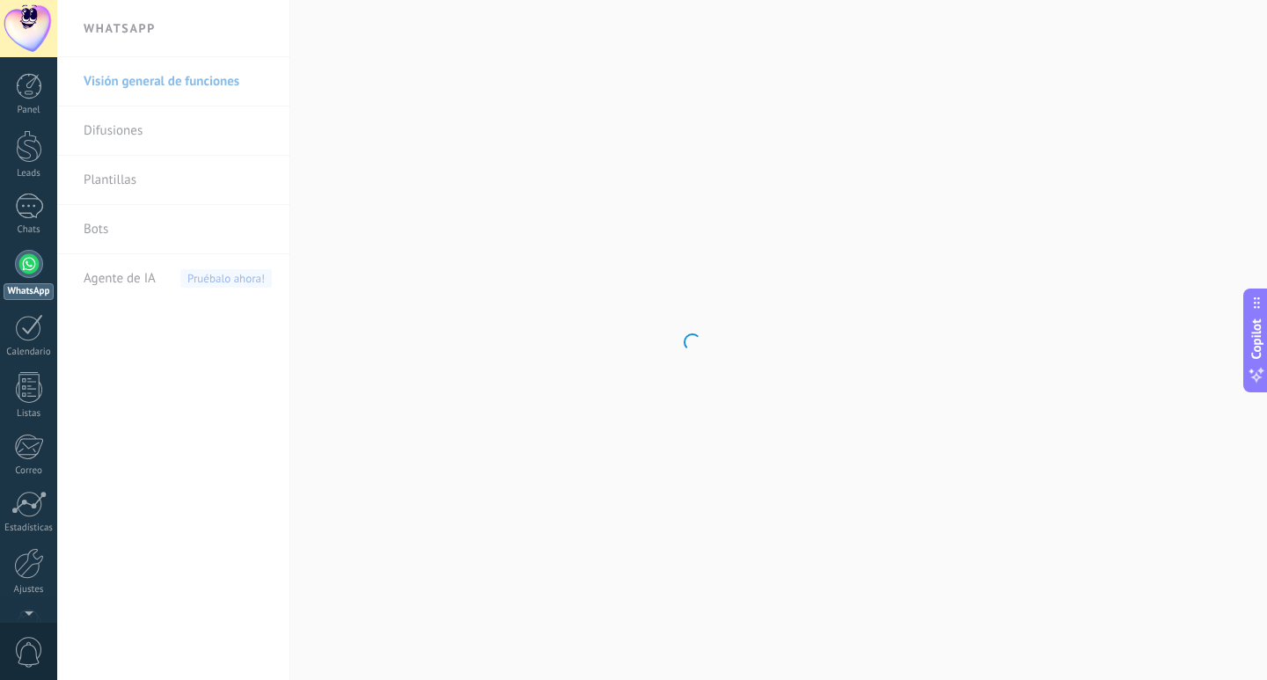
click at [117, 162] on body ".abccls-1,.abccls-2{fill-rule:evenodd}.abccls-2{fill:#fff} .abfcls-1{fill:none}…" at bounding box center [633, 340] width 1267 height 680
click at [123, 183] on body ".abccls-1,.abccls-2{fill-rule:evenodd}.abccls-2{fill:#fff} .abfcls-1{fill:none}…" at bounding box center [633, 340] width 1267 height 680
click at [123, 183] on link "Plantillas" at bounding box center [178, 180] width 188 height 49
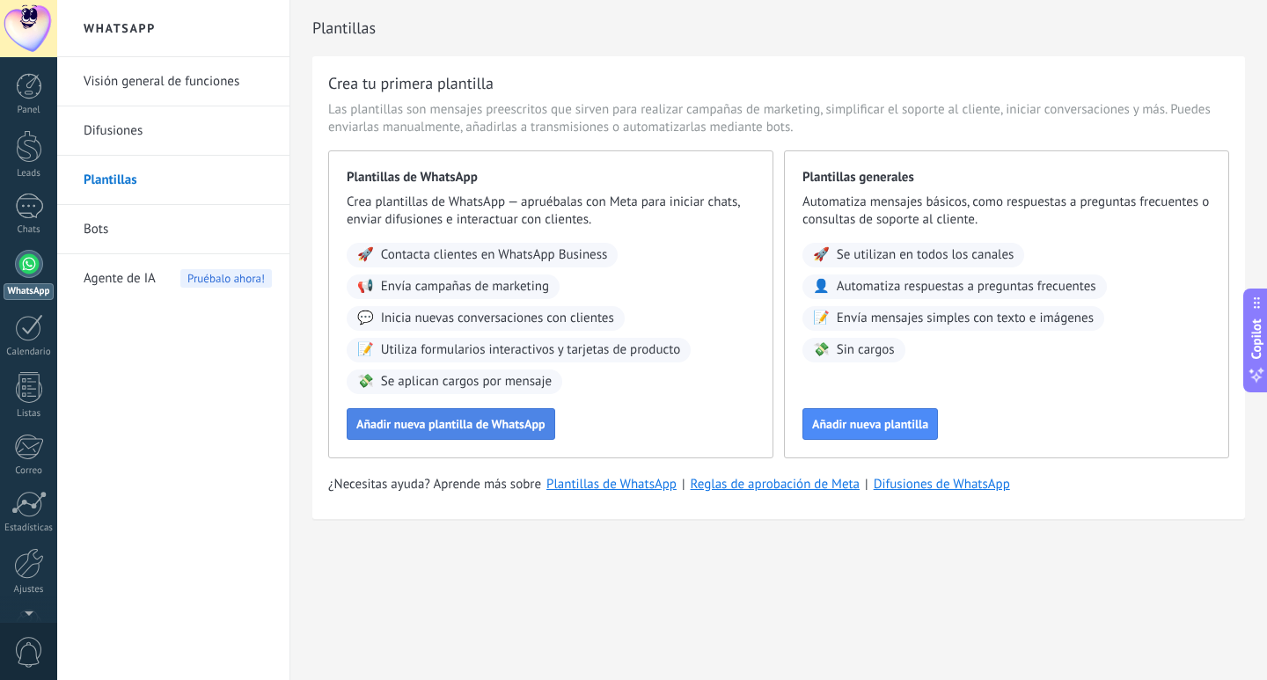
click at [493, 423] on span "Añadir nueva plantilla de WhatsApp" at bounding box center [450, 424] width 189 height 12
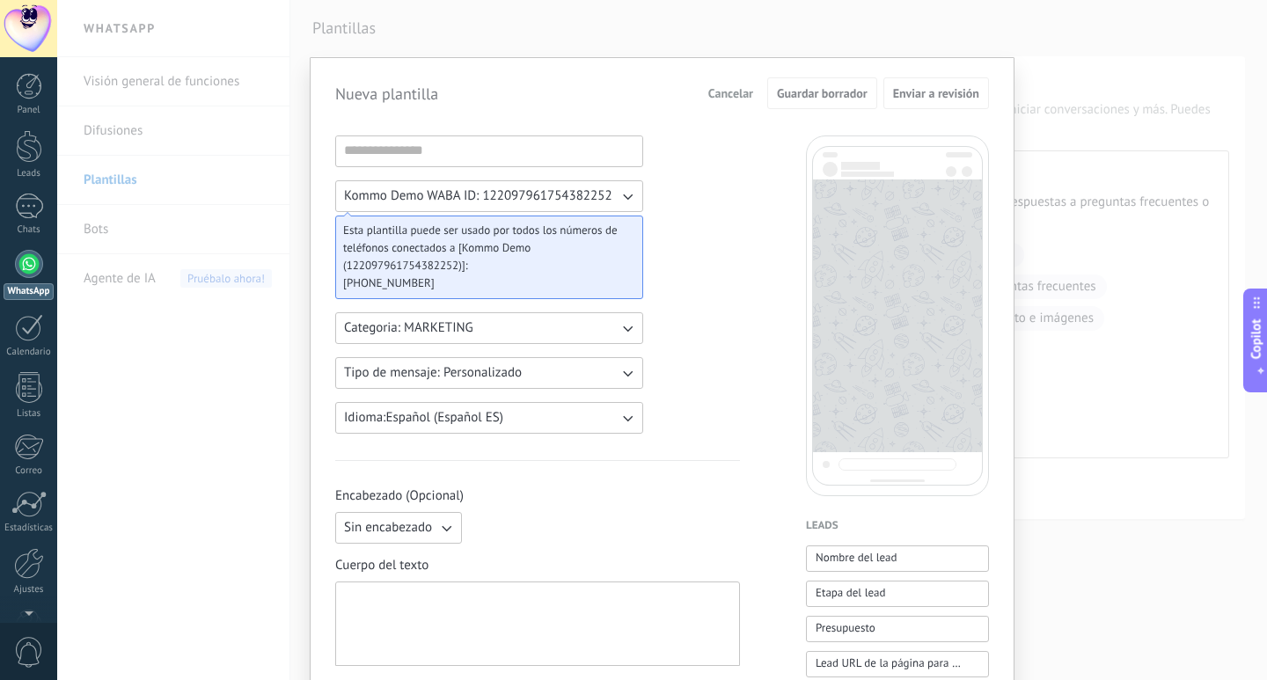
scroll to position [88, 0]
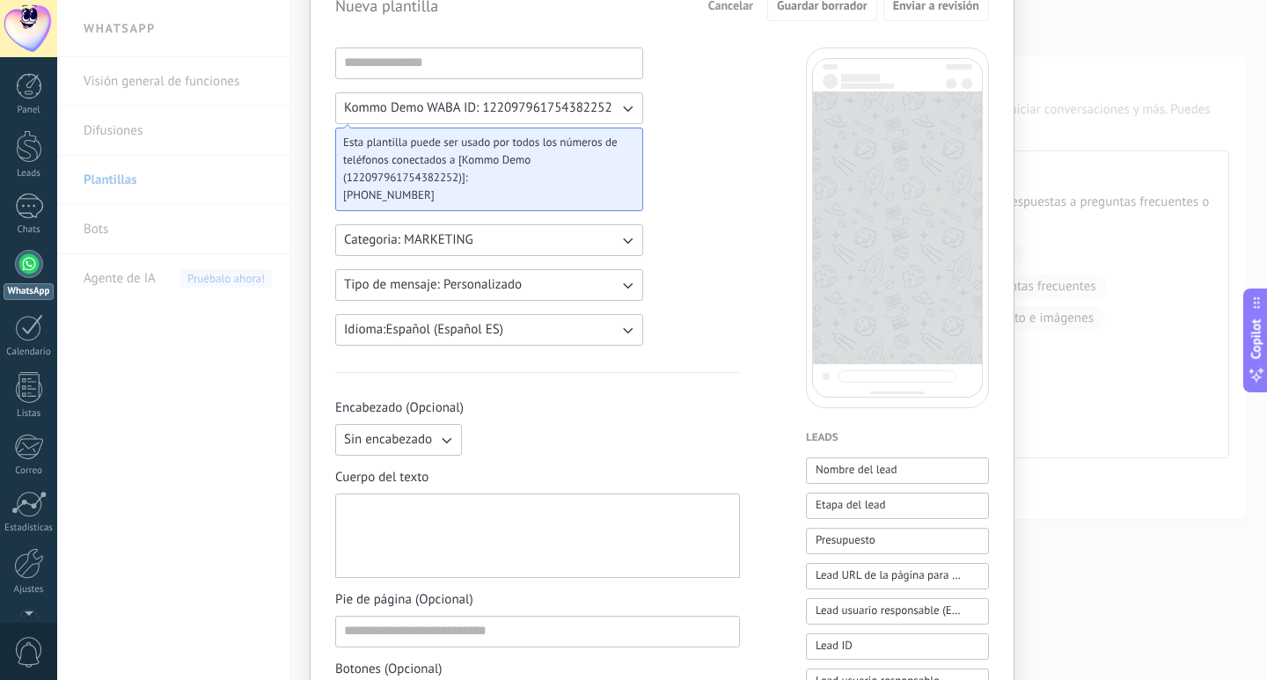
click at [605, 245] on button "Categoria: MARKETING" at bounding box center [489, 240] width 308 height 32
click at [605, 245] on li "UTILITY" at bounding box center [484, 240] width 318 height 30
click at [612, 304] on div "Kommo Demo WABA ID: 122097961754382252 Esta plantilla puede ser usado por todos…" at bounding box center [489, 196] width 308 height 298
click at [621, 281] on icon "button" at bounding box center [627, 285] width 18 height 18
click at [621, 281] on li "Personalizado" at bounding box center [484, 285] width 318 height 30
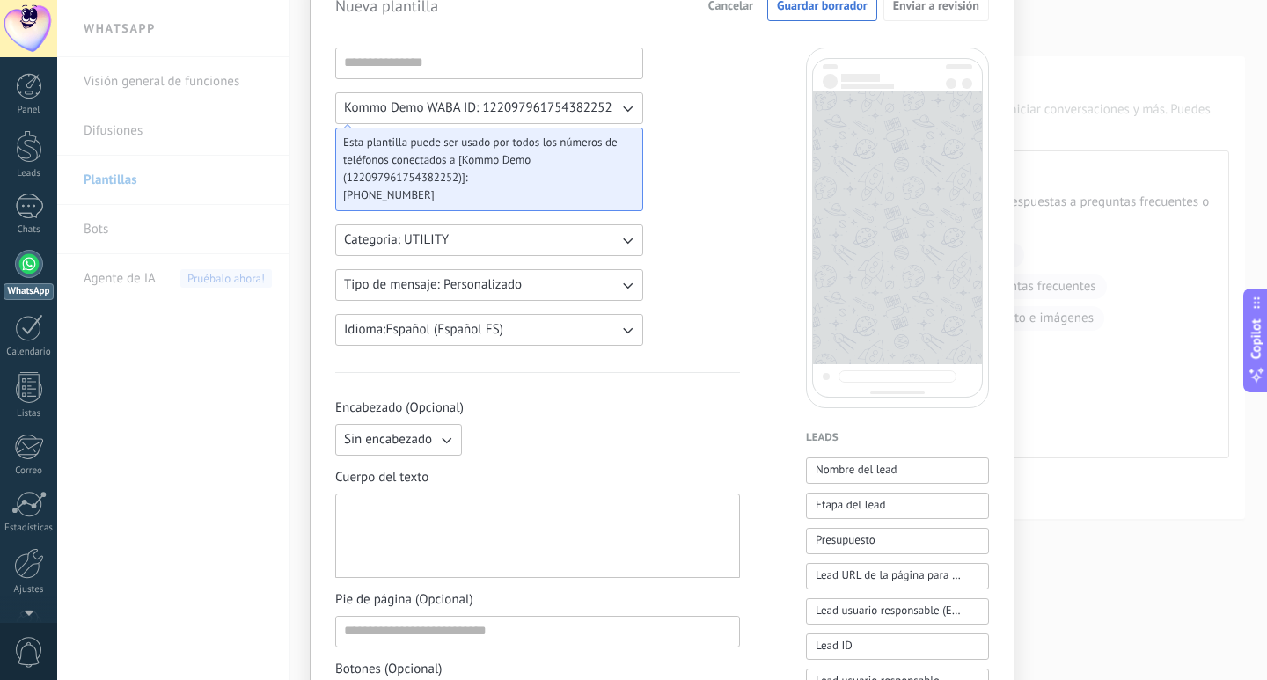
click at [591, 322] on button "Idioma: Español (Español ES)" at bounding box center [489, 330] width 308 height 32
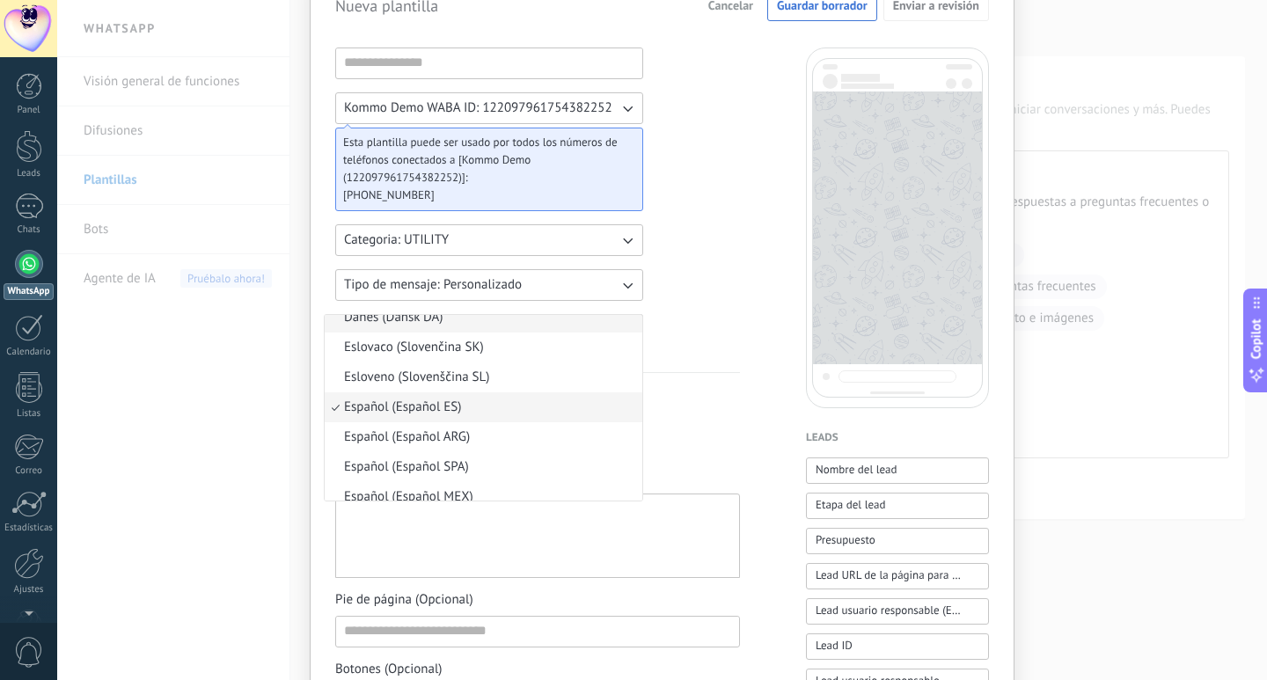
click at [590, 329] on li "Danés (Dansk DA)" at bounding box center [484, 318] width 318 height 30
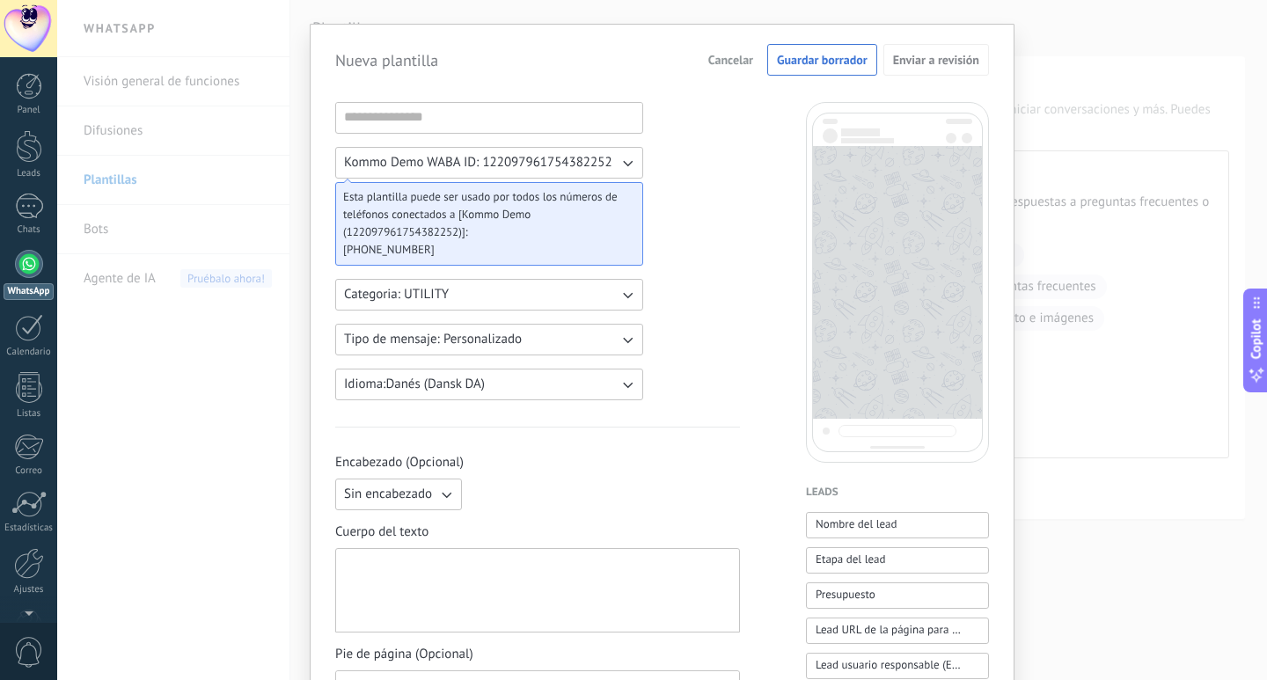
scroll to position [0, 0]
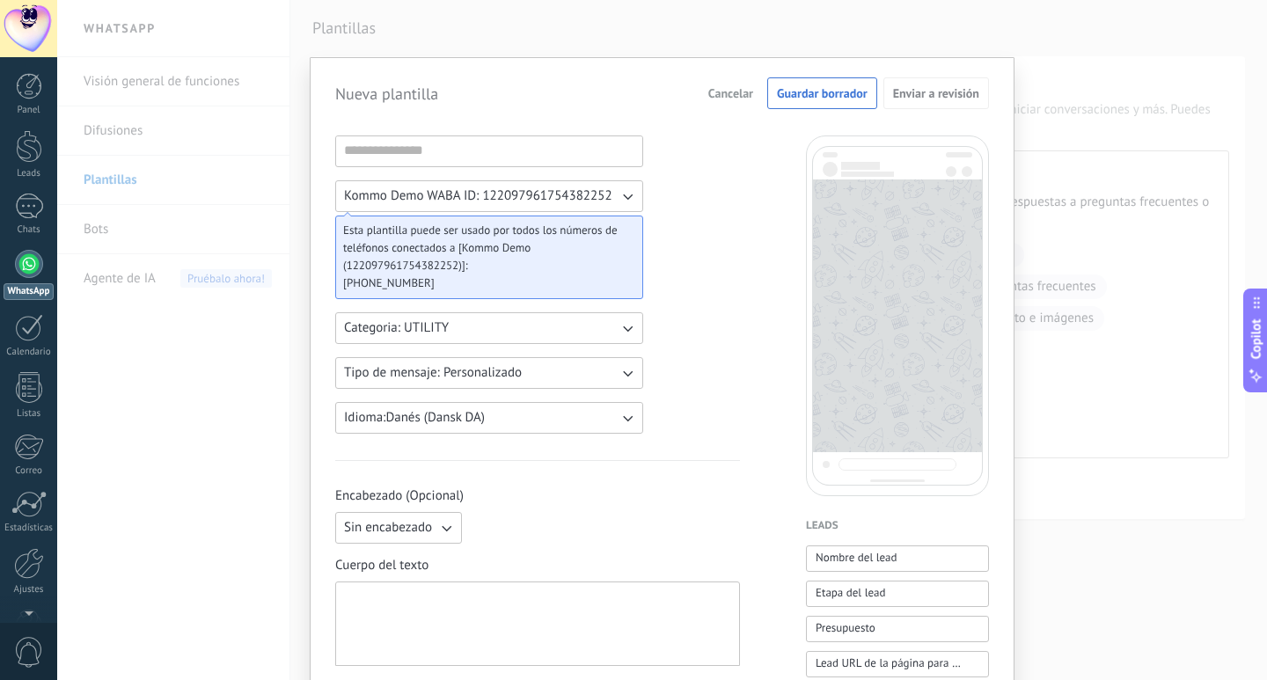
click at [1121, 311] on div "Nueva plantilla Cancelar Guardar borrador Enviar a revisión Kommo Demo WABA ID:…" at bounding box center [661, 340] width 1209 height 680
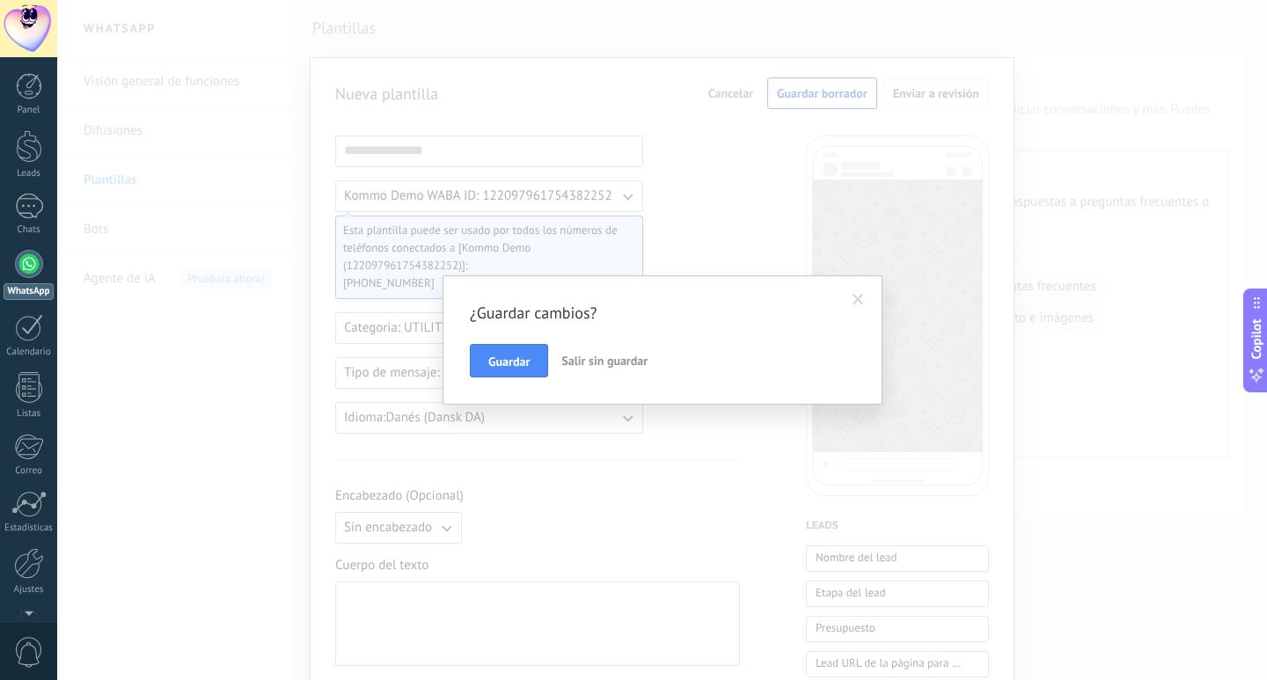
click at [857, 292] on span at bounding box center [858, 300] width 29 height 30
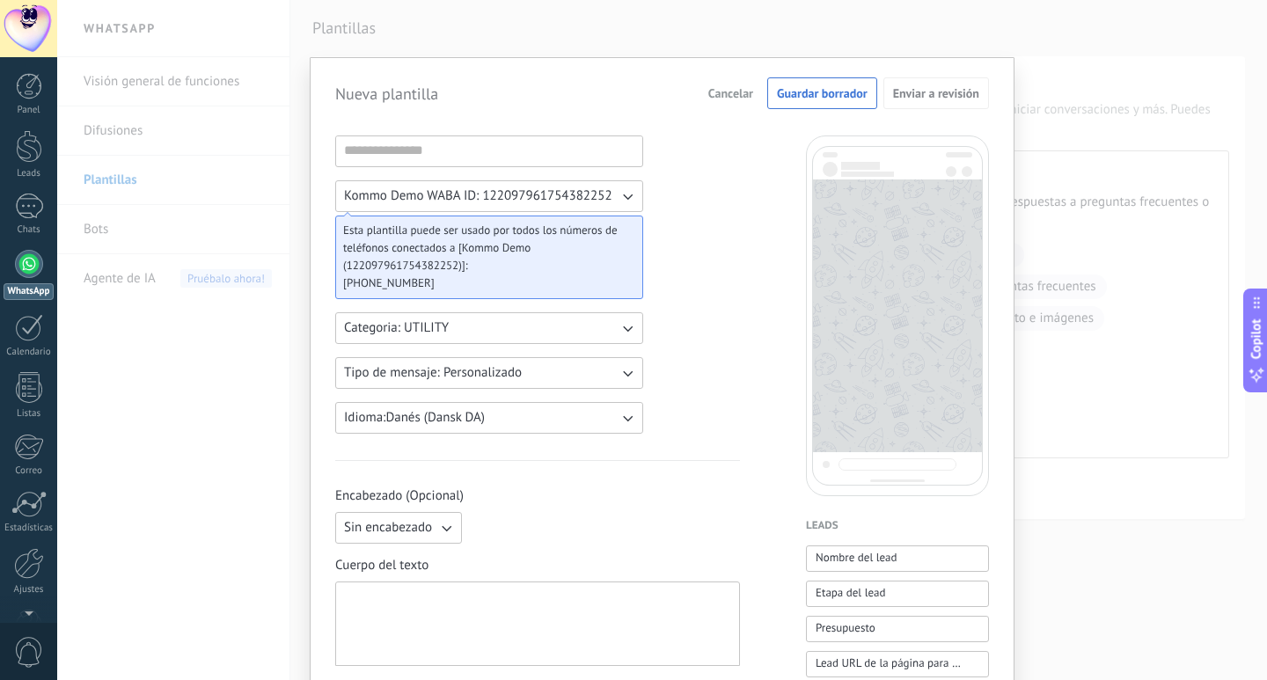
click at [712, 89] on span "Cancelar" at bounding box center [730, 93] width 45 height 12
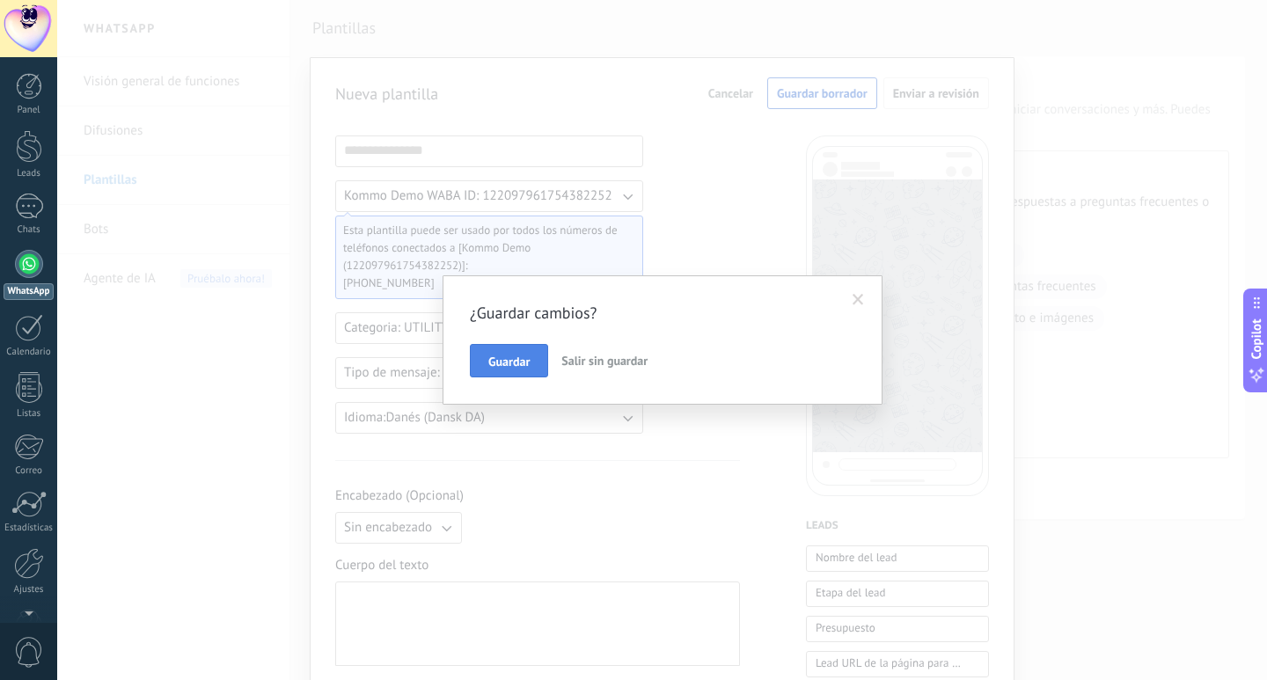
click at [479, 349] on button "Guardar" at bounding box center [509, 360] width 78 height 33
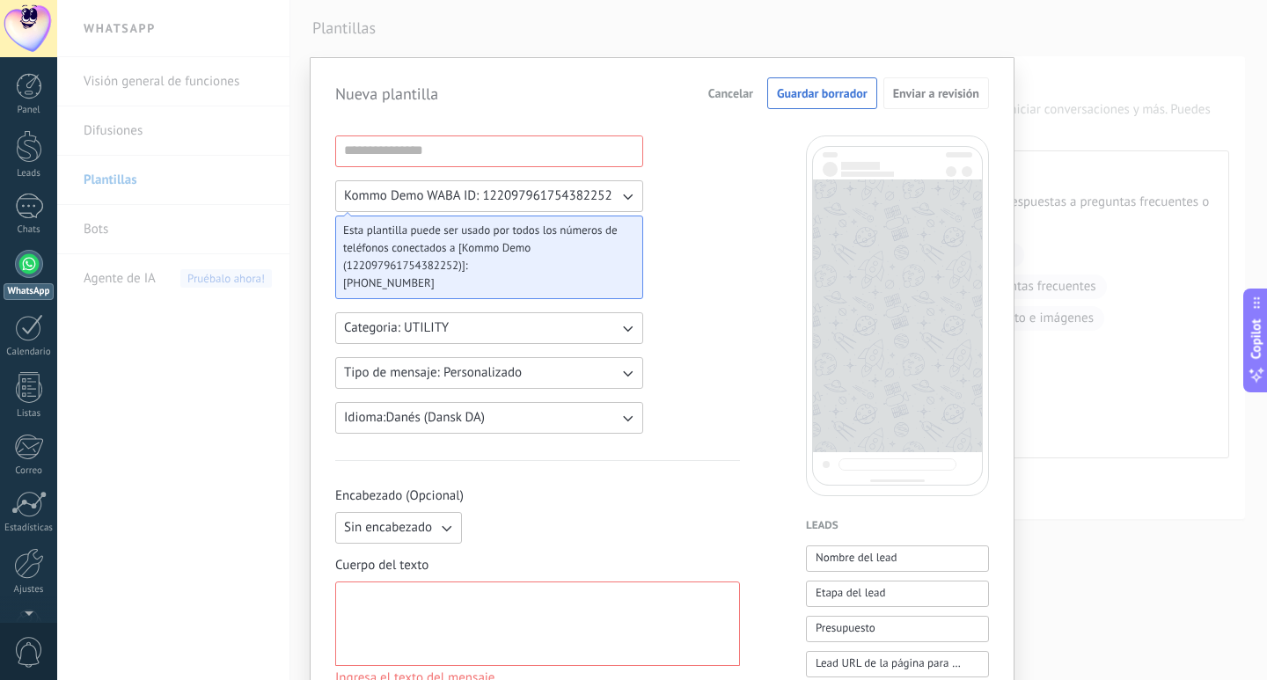
click at [724, 94] on span "Cancelar" at bounding box center [730, 93] width 45 height 12
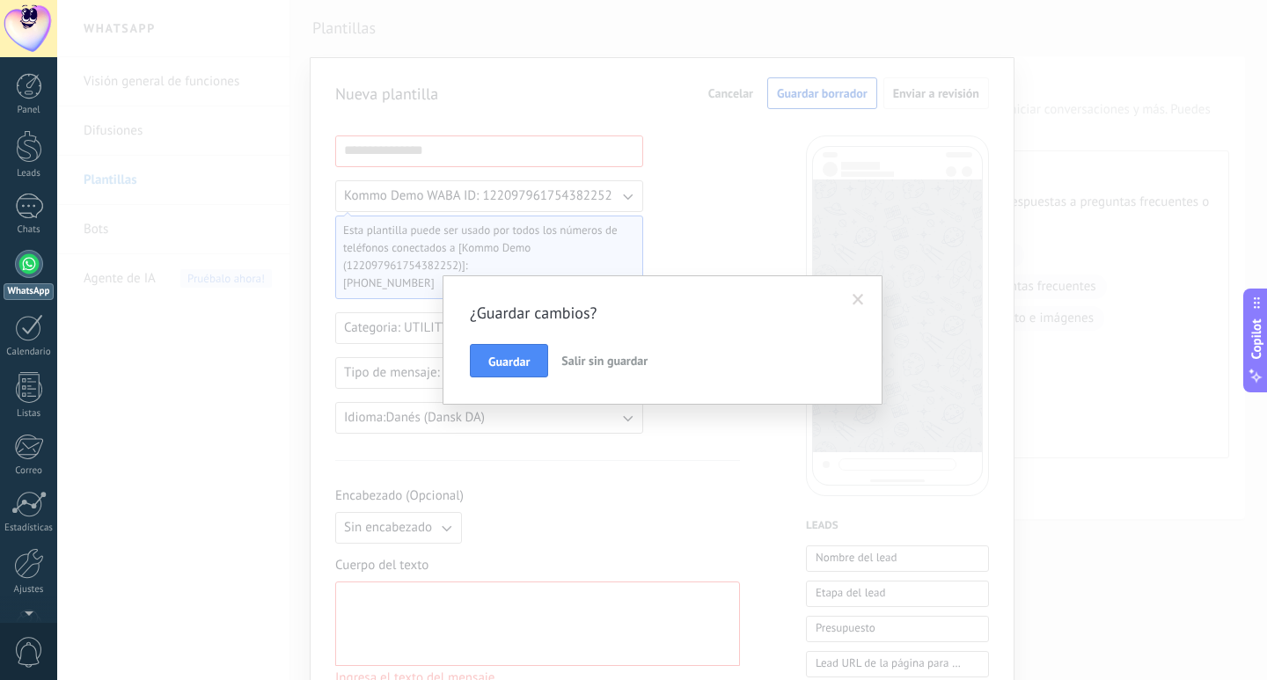
click at [603, 359] on span "Salir sin guardar" at bounding box center [604, 361] width 86 height 16
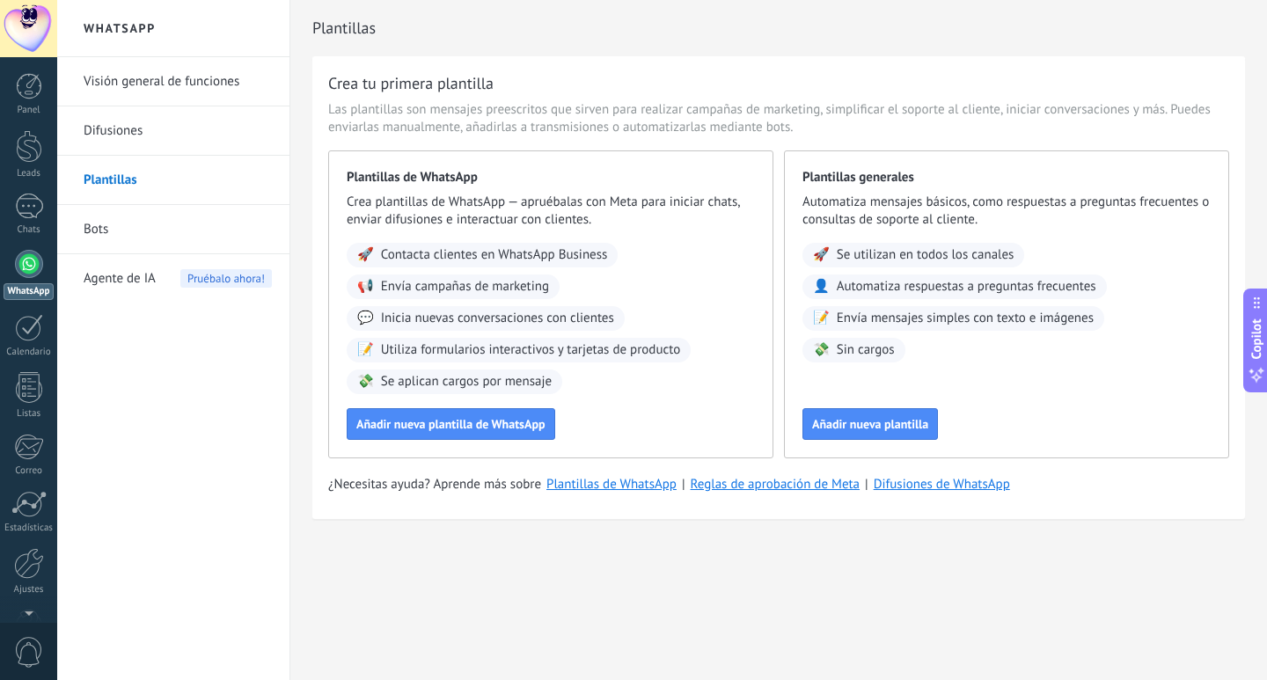
click at [109, 223] on link "Bots" at bounding box center [178, 229] width 188 height 49
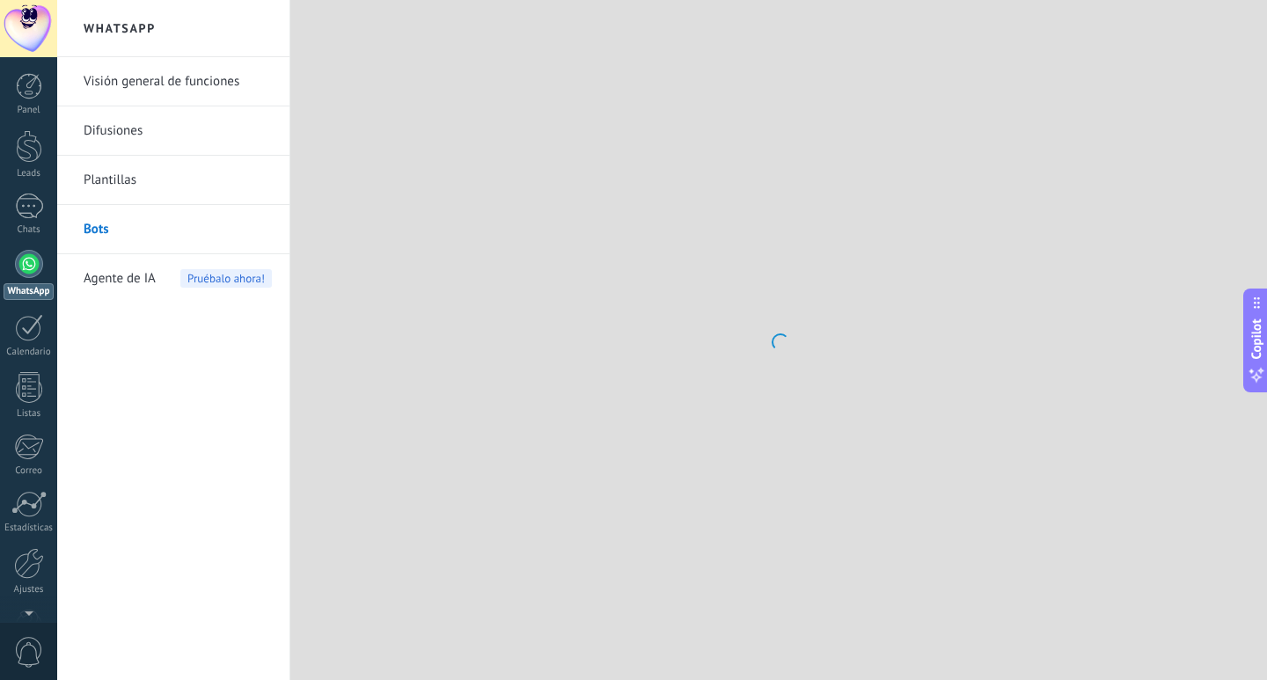
click at [129, 142] on link "Difusiones" at bounding box center [178, 130] width 188 height 49
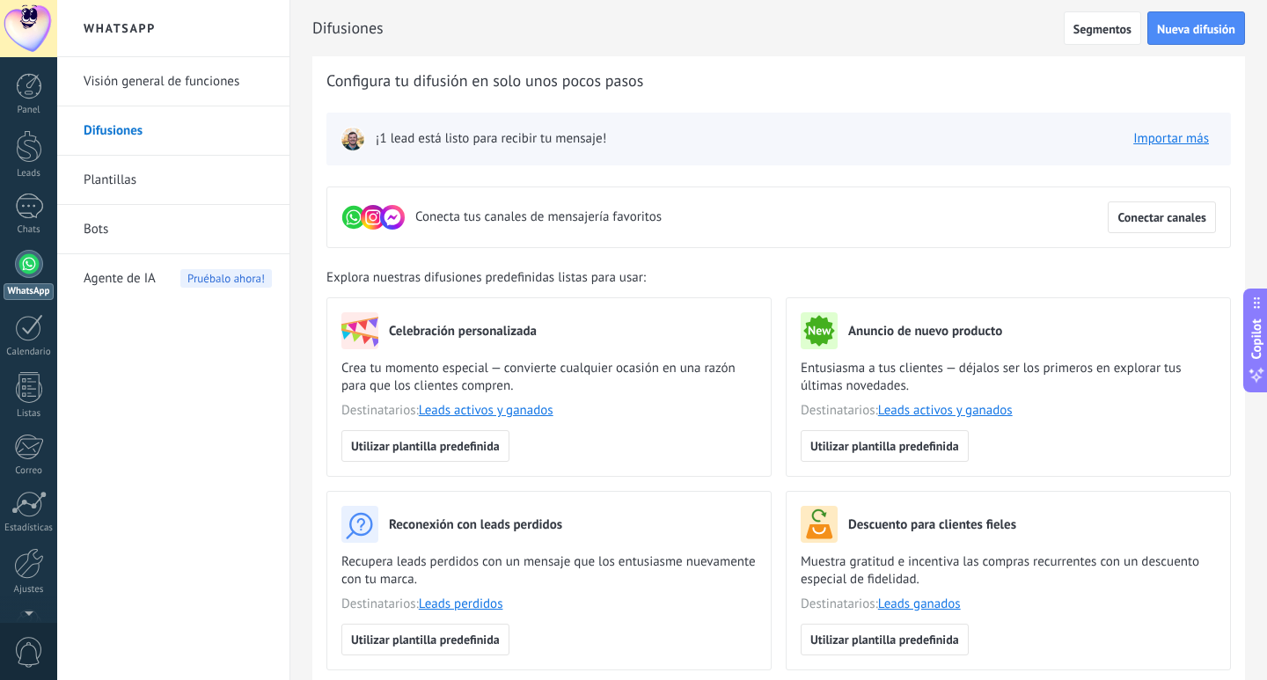
click at [581, 219] on span "Conecta tus canales de mensajería favoritos" at bounding box center [538, 217] width 246 height 18
click at [1157, 225] on button "Conectar canales" at bounding box center [1161, 217] width 108 height 32
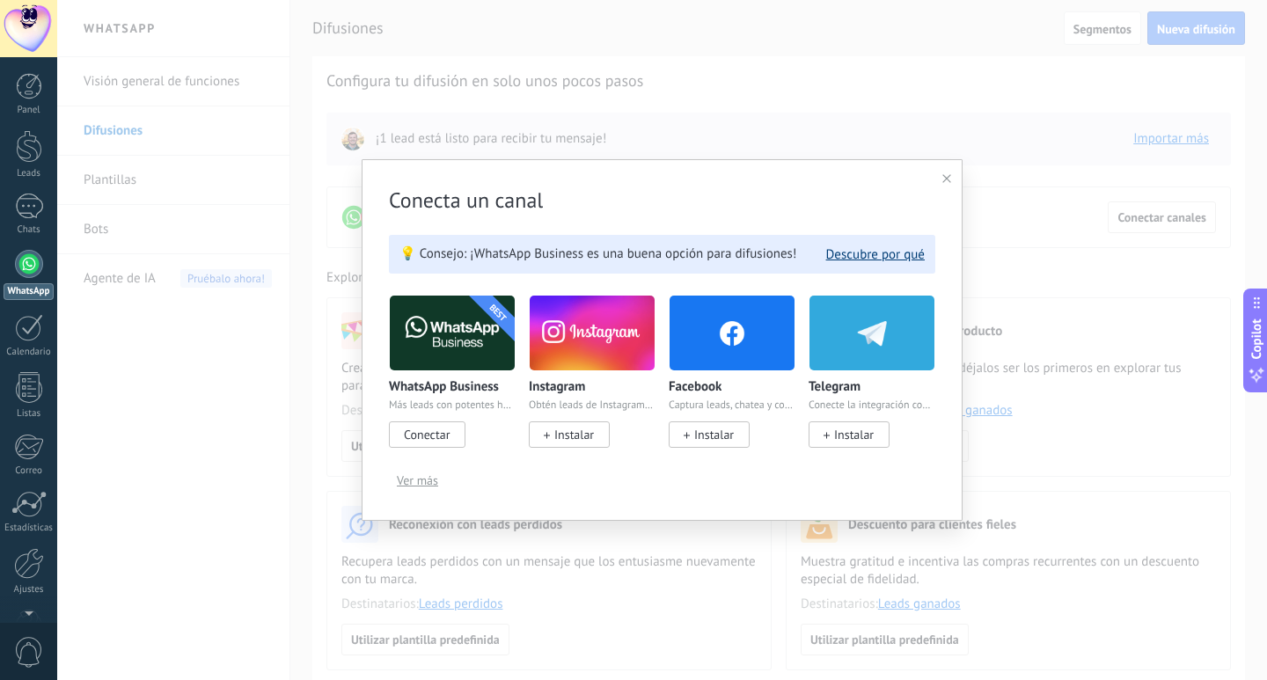
click at [860, 258] on button "Descubre por qué" at bounding box center [875, 254] width 99 height 17
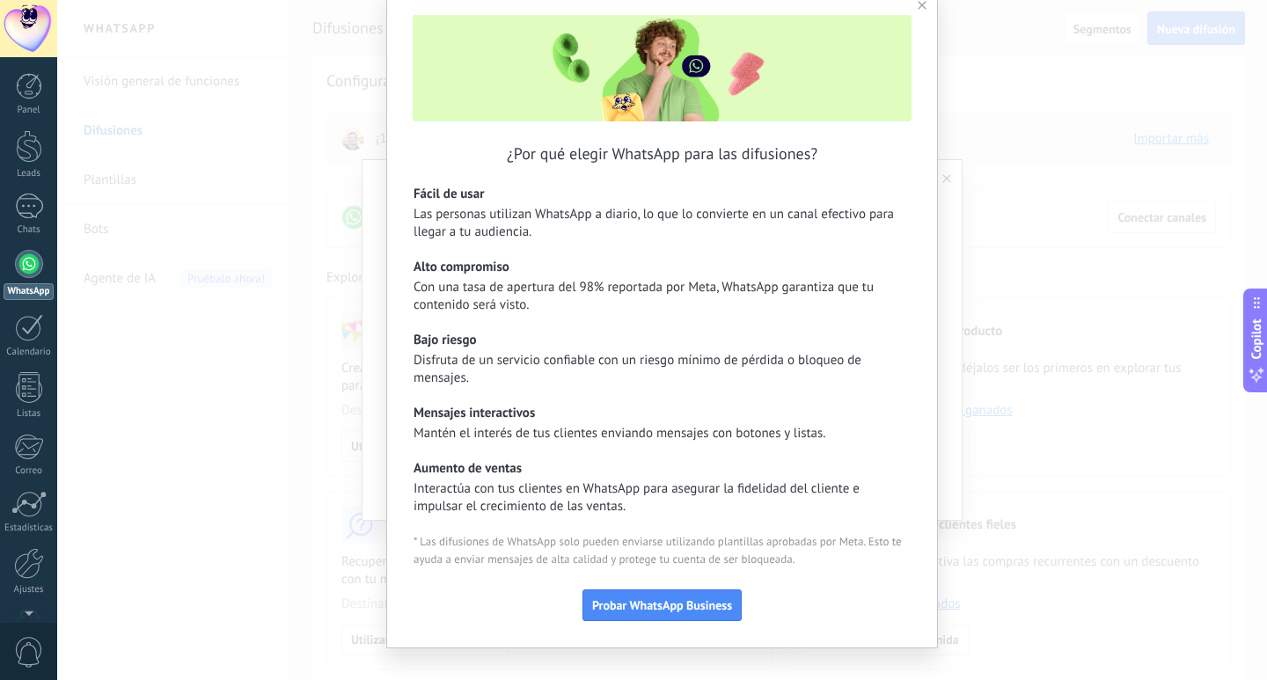
scroll to position [95, 0]
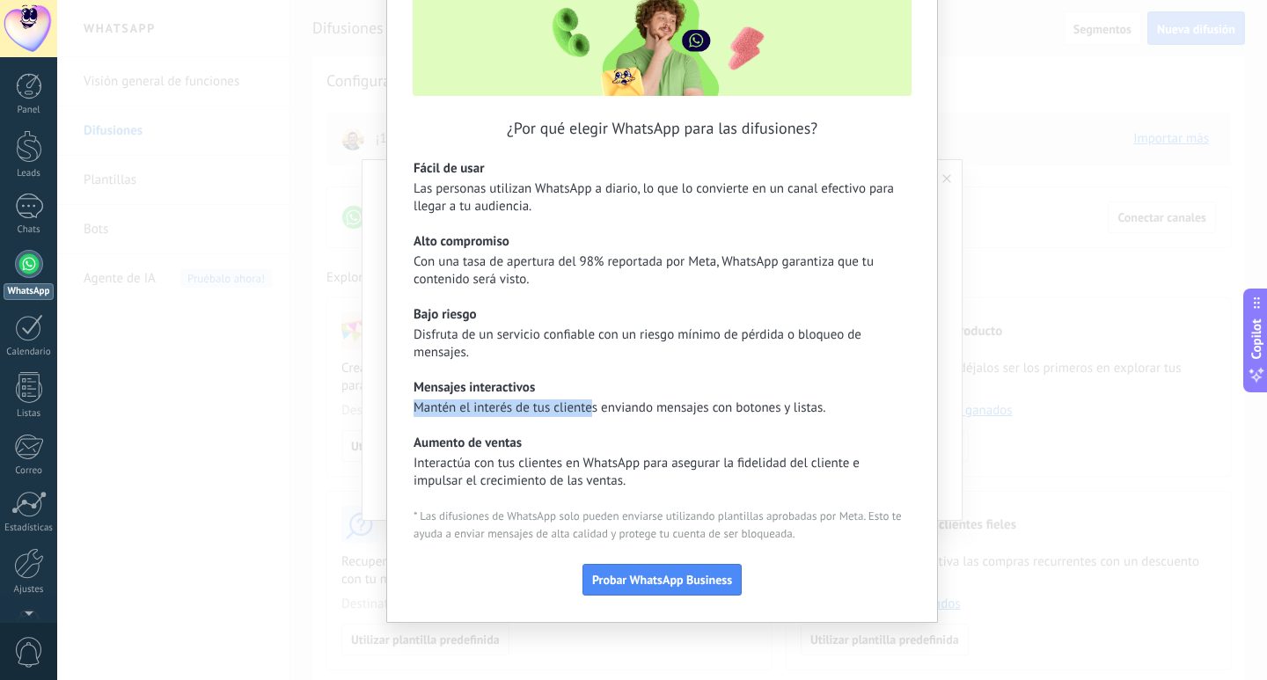
drag, startPoint x: 444, startPoint y: 398, endPoint x: 588, endPoint y: 410, distance: 144.8
click at [588, 410] on section "Mensajes interactivos Mantén el interés de tus clientes enviando mensajes con b…" at bounding box center [661, 398] width 497 height 38
click at [588, 410] on span "Mantén el interés de tus clientes enviando mensajes con botones y listas." at bounding box center [619, 408] width 413 height 18
click at [644, 586] on span "Probar WhatsApp Business" at bounding box center [662, 580] width 140 height 12
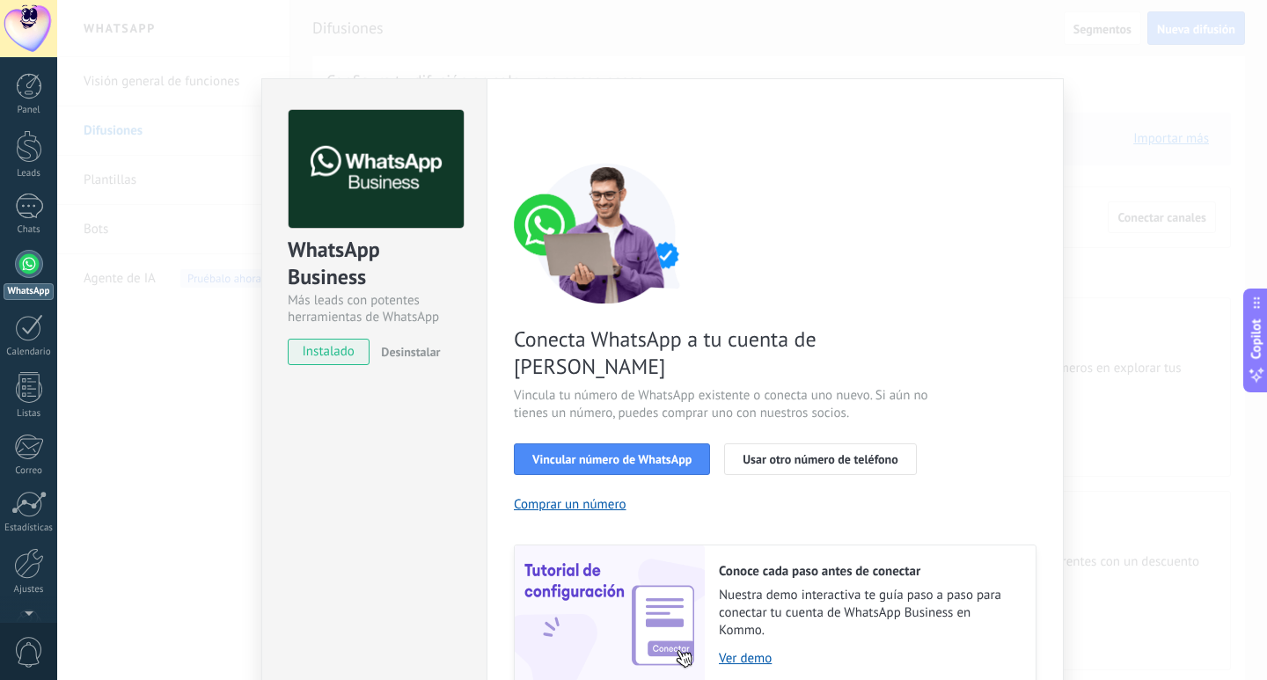
scroll to position [56, 0]
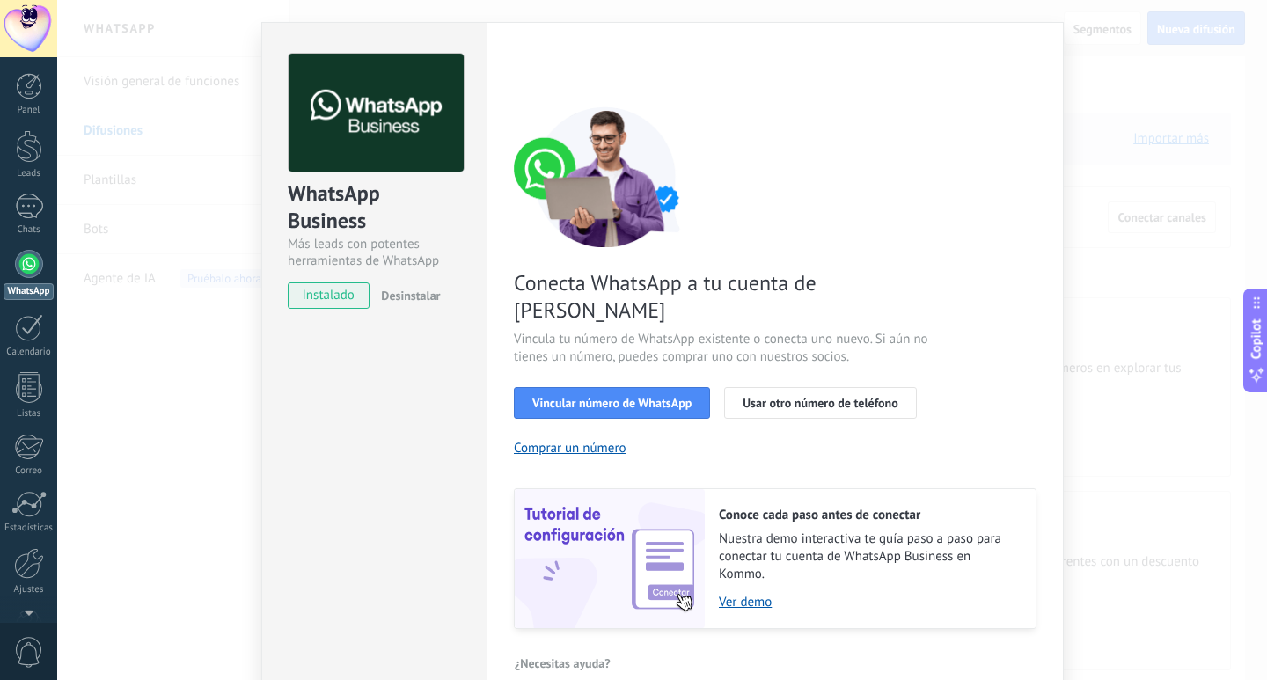
click at [736, 560] on div "Conoce cada paso antes de conectar Nuestra demo interactiva te guía paso a paso…" at bounding box center [870, 558] width 331 height 139
click at [736, 594] on link "Ver demo" at bounding box center [868, 602] width 299 height 17
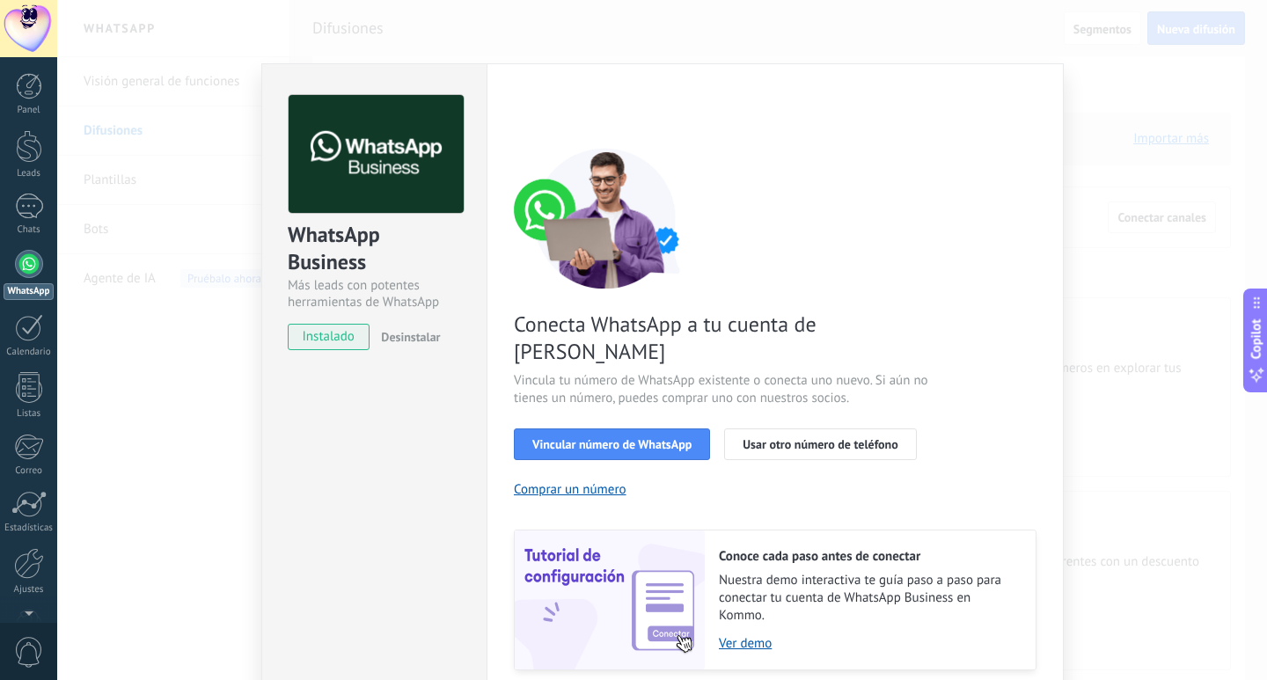
scroll to position [0, 0]
